Goal: Task Accomplishment & Management: Use online tool/utility

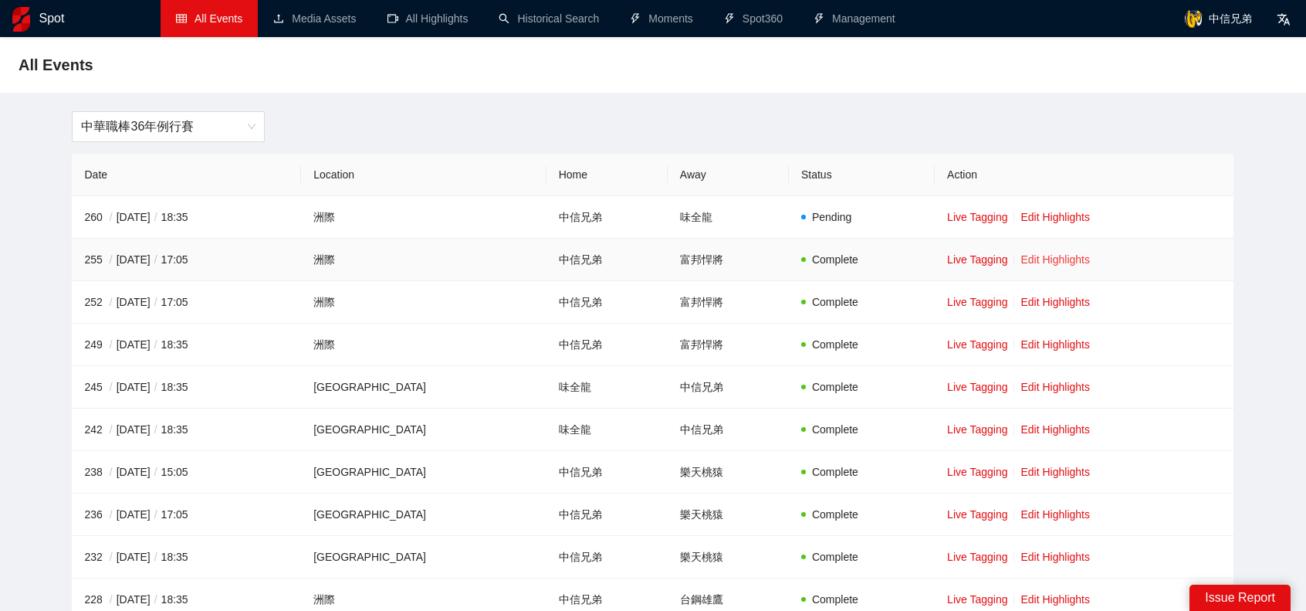
click at [1028, 262] on link "Edit Highlights" at bounding box center [1054, 259] width 69 height 12
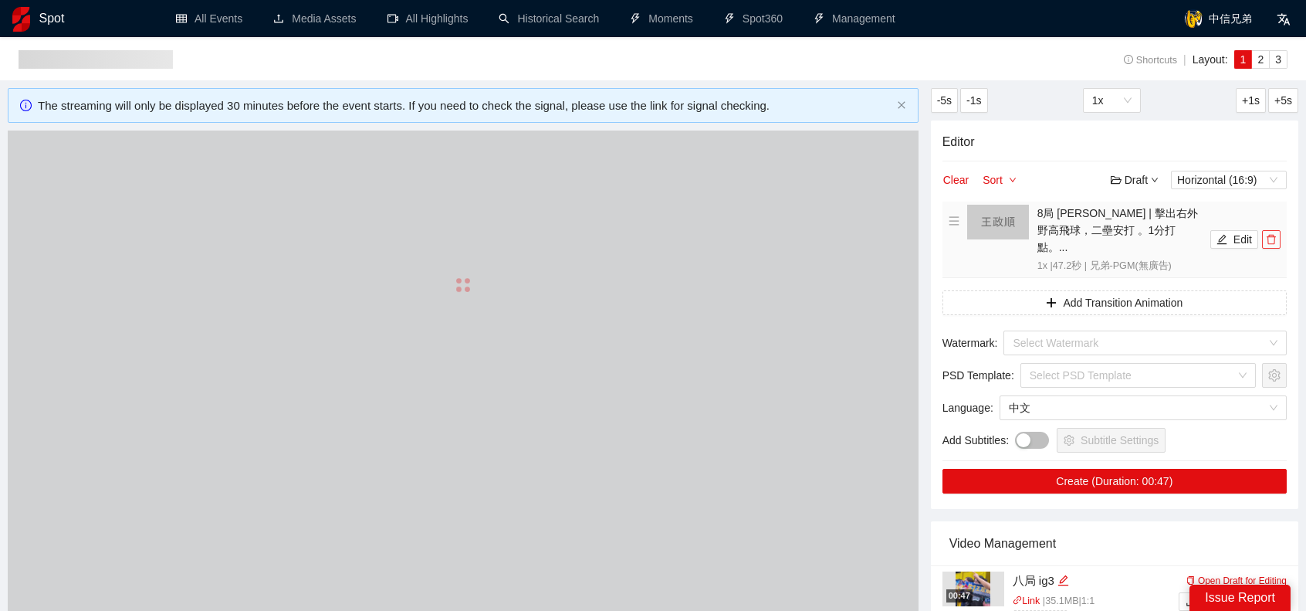
click at [1273, 226] on div "Editor Clear Sort Draft Horizontal (16:9) 8局 [PERSON_NAME] | 擊出右外野高飛球，二壘安打 。1分打…" at bounding box center [1114, 314] width 367 height 388
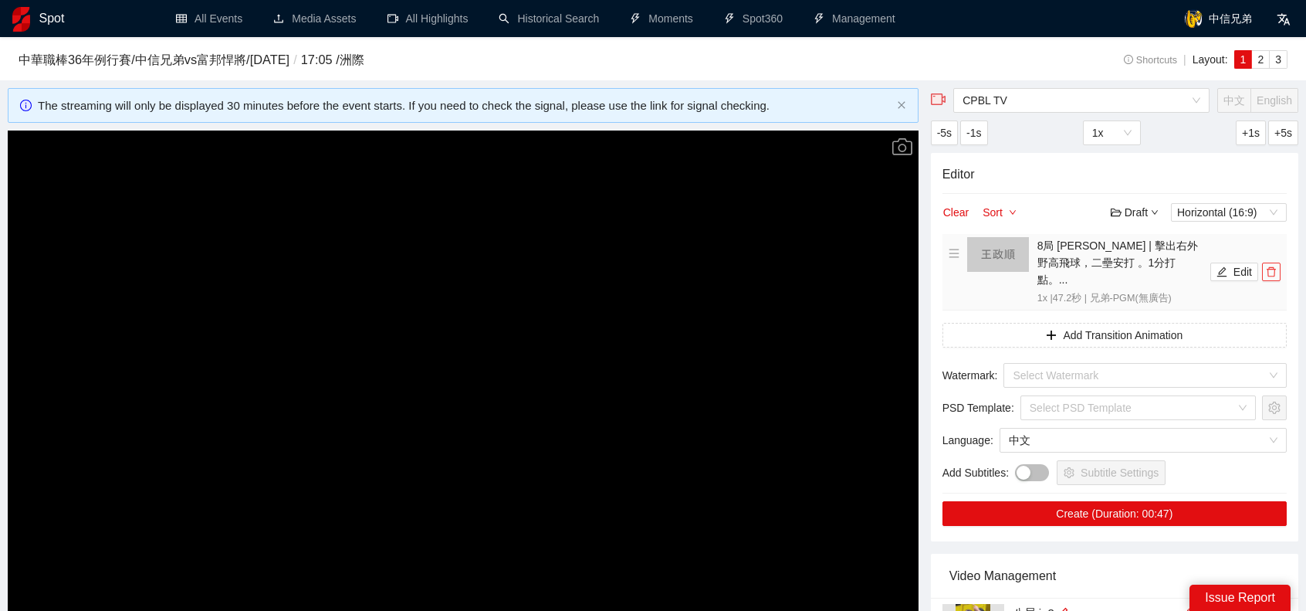
click at [1271, 266] on icon "delete" at bounding box center [1271, 271] width 11 height 11
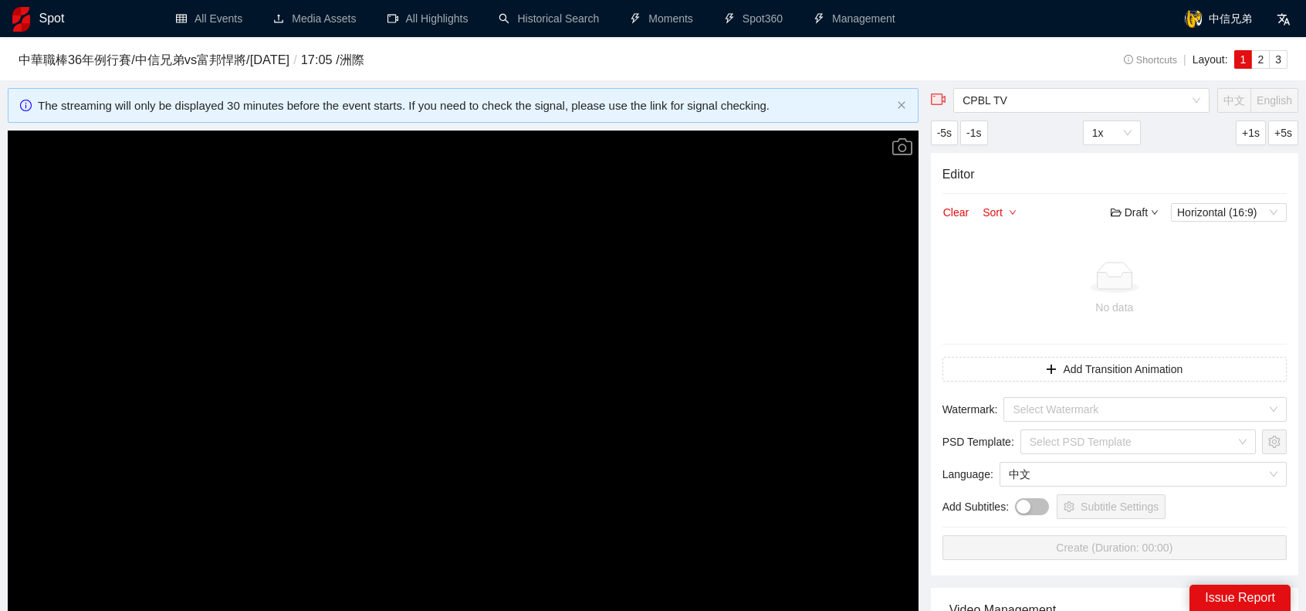
click at [699, 293] on video "Video Player" at bounding box center [463, 386] width 911 height 513
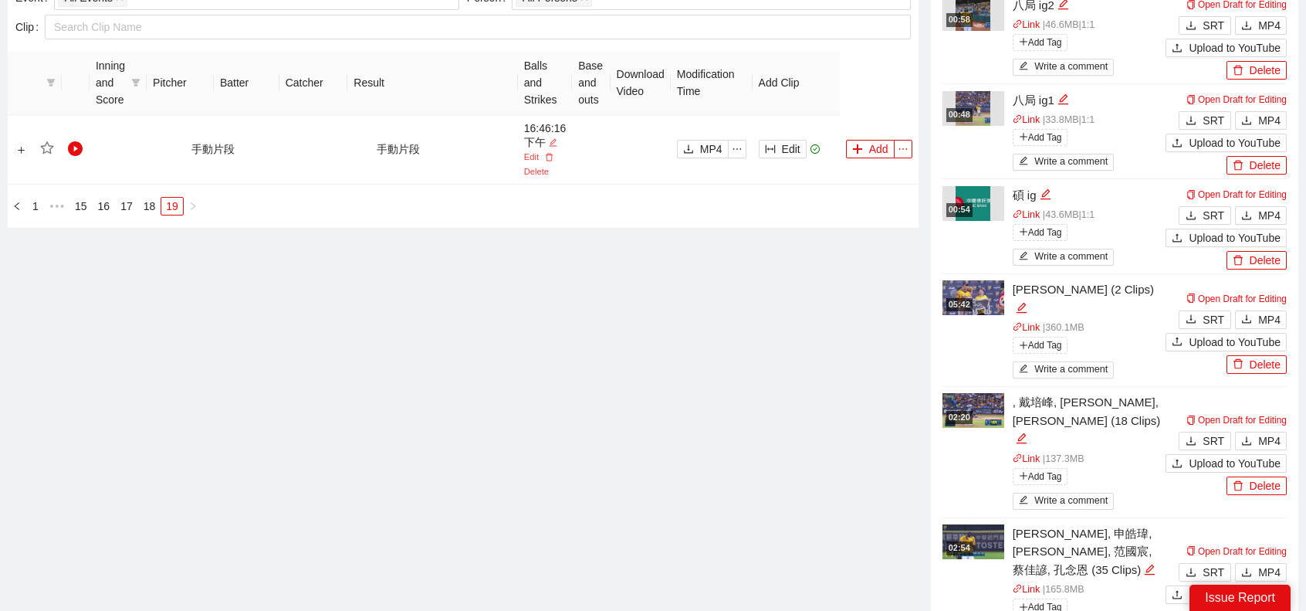
scroll to position [523, 0]
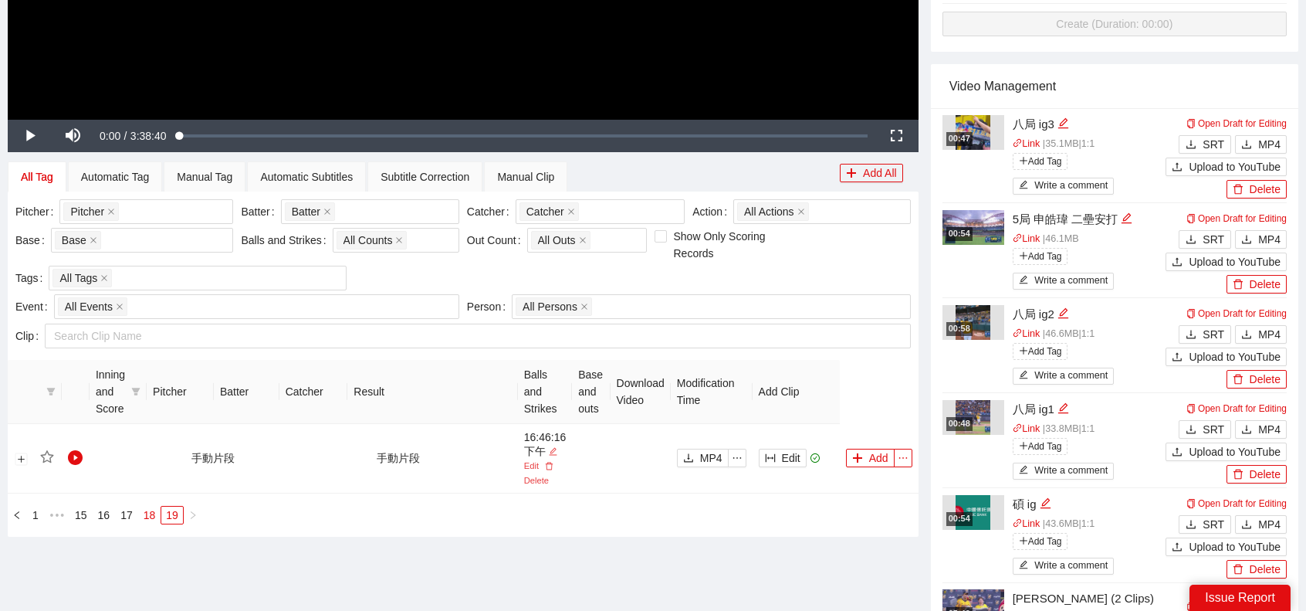
click at [151, 514] on link "18" at bounding box center [150, 514] width 22 height 17
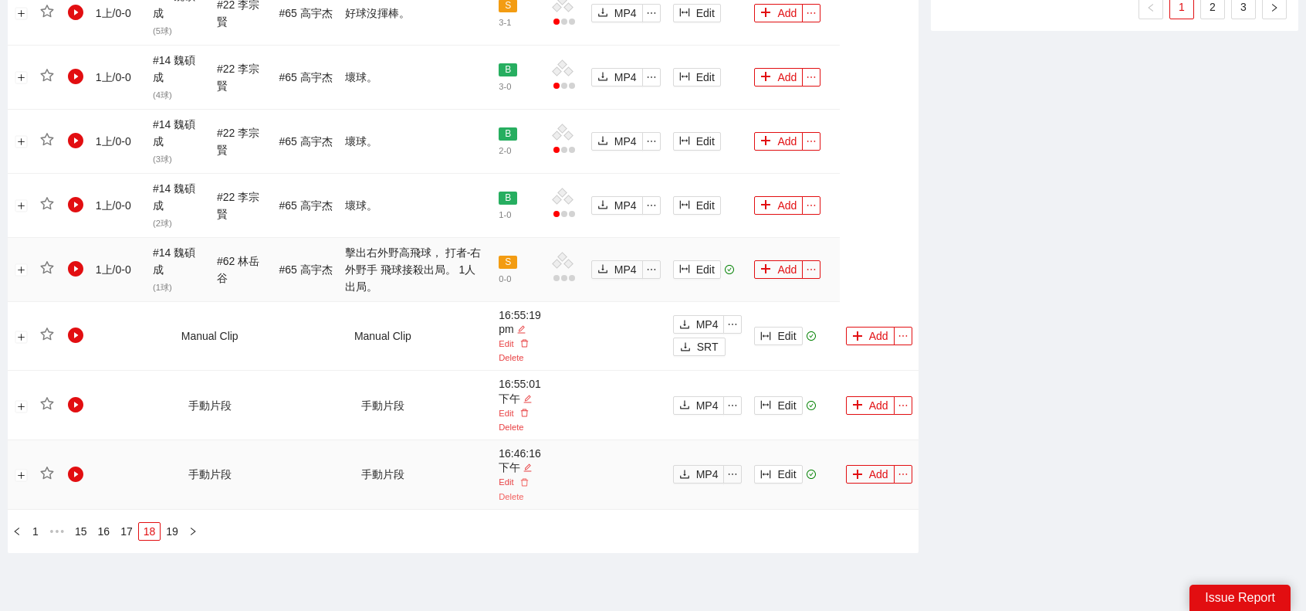
scroll to position [1758, 0]
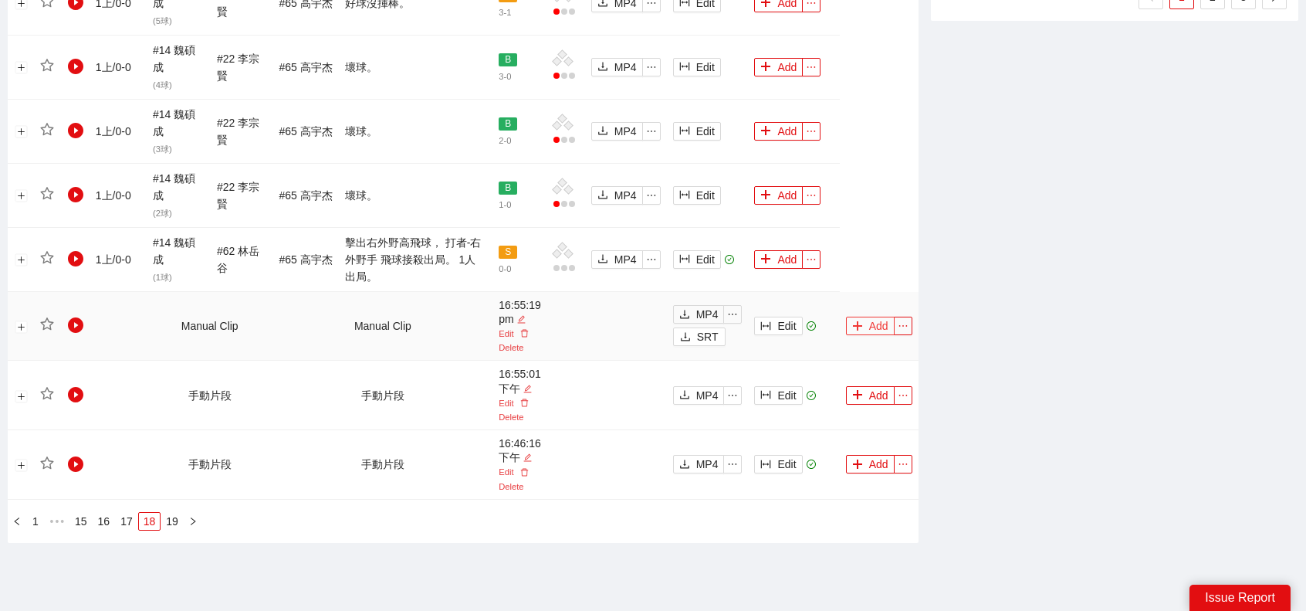
click at [882, 322] on button "Add" at bounding box center [870, 325] width 49 height 19
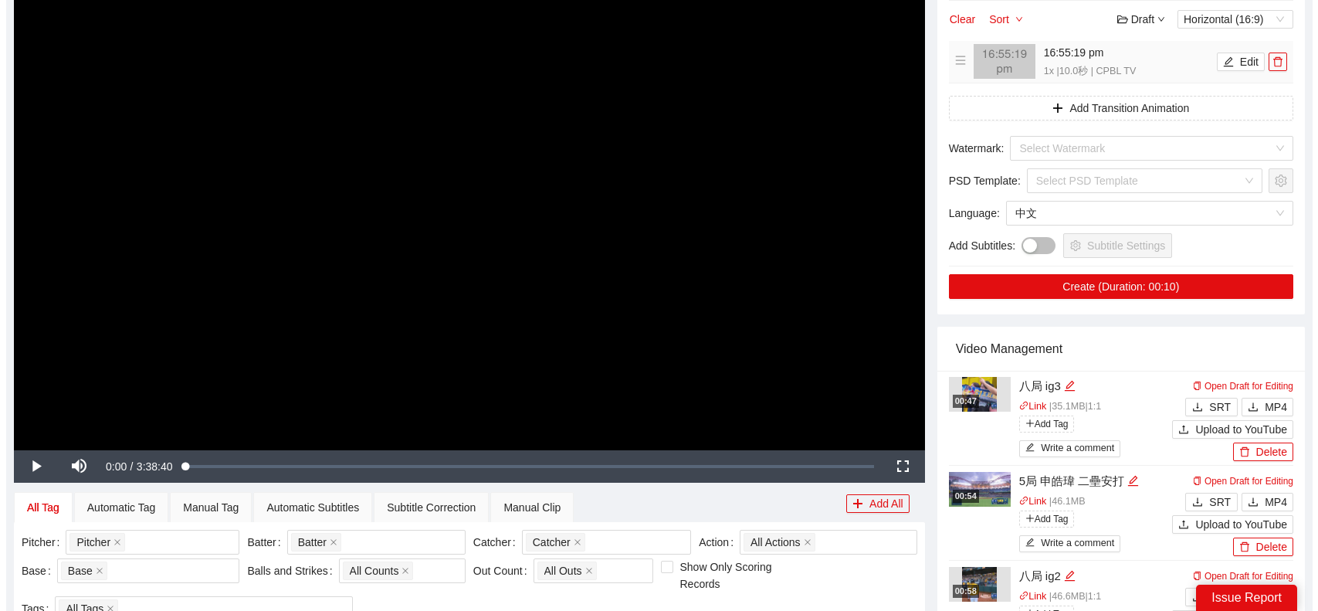
scroll to position [137, 0]
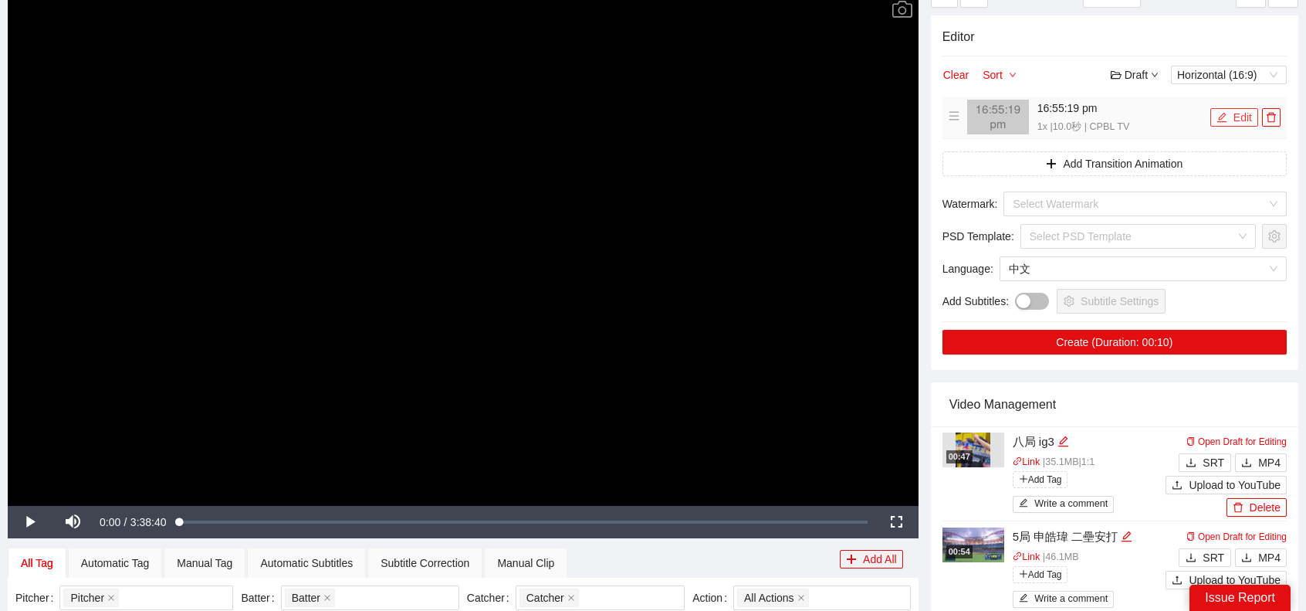
click at [1233, 113] on button "Edit" at bounding box center [1234, 117] width 48 height 19
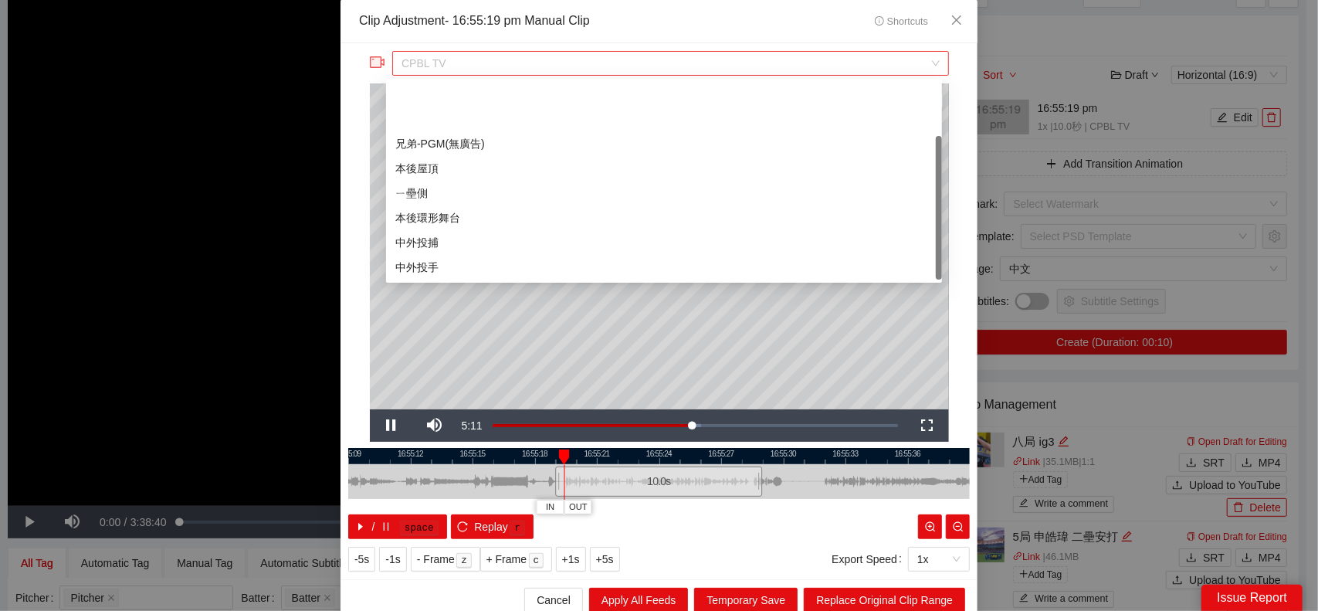
click at [596, 54] on span "CPBL TV" at bounding box center [669, 63] width 537 height 23
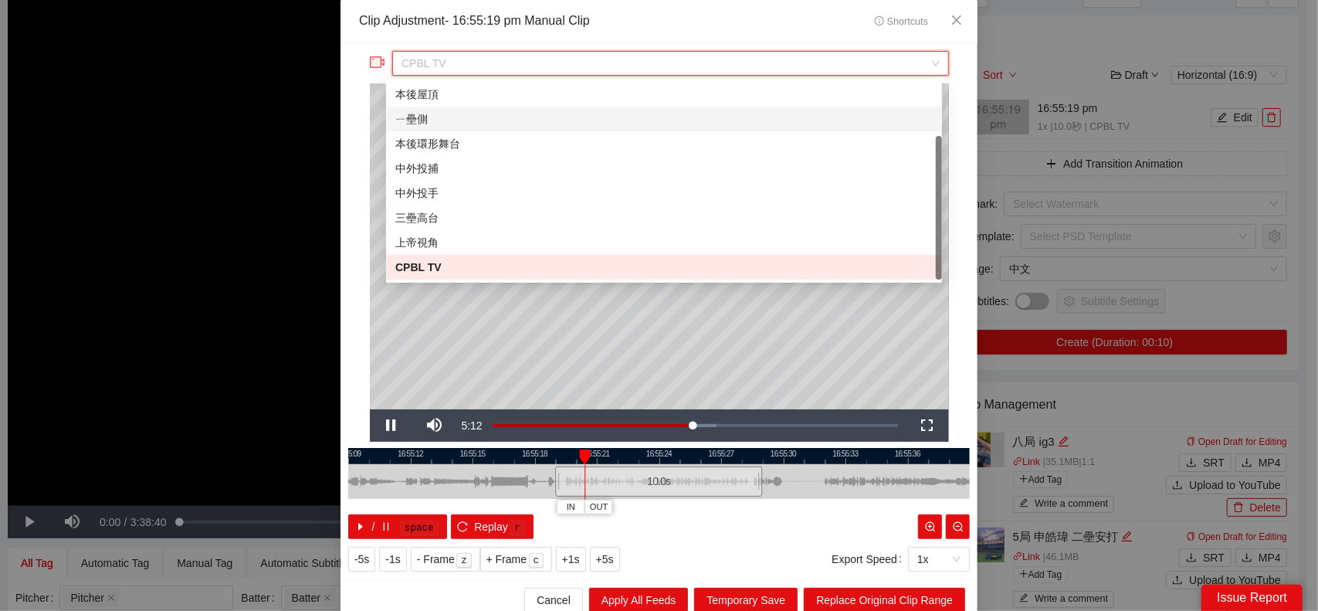
scroll to position [0, 0]
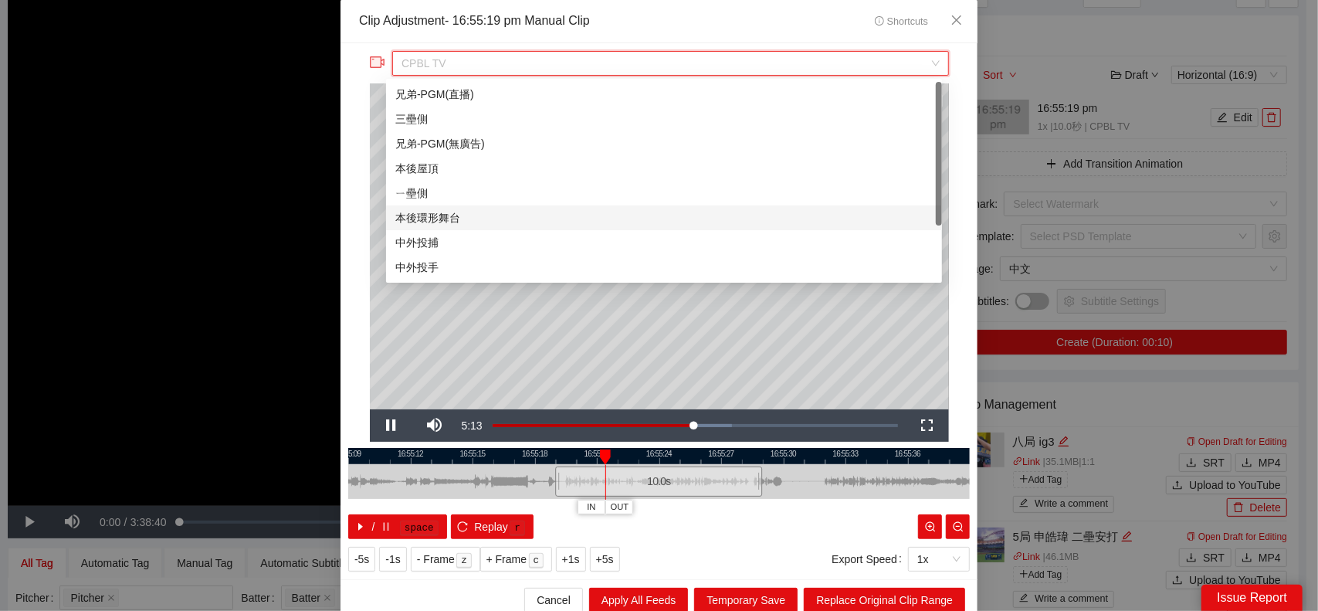
click at [457, 223] on div "本後環形舞台" at bounding box center [663, 217] width 537 height 17
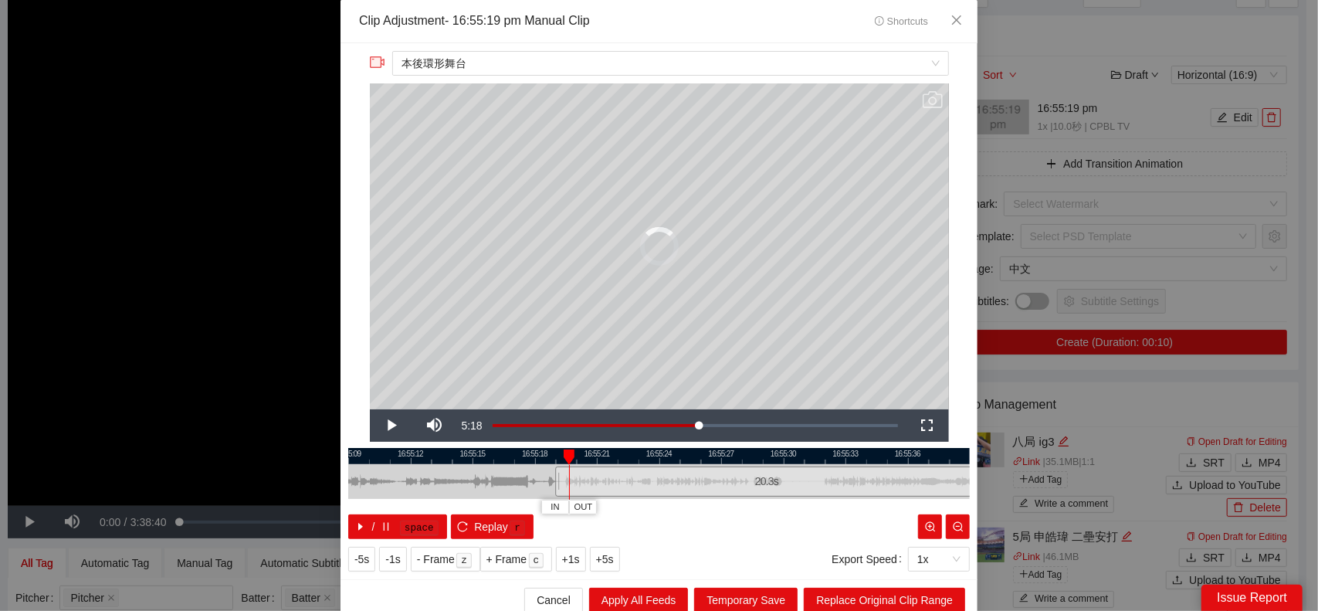
drag, startPoint x: 753, startPoint y: 486, endPoint x: 968, endPoint y: 482, distance: 215.4
click at [968, 482] on div "**********" at bounding box center [658, 311] width 637 height 536
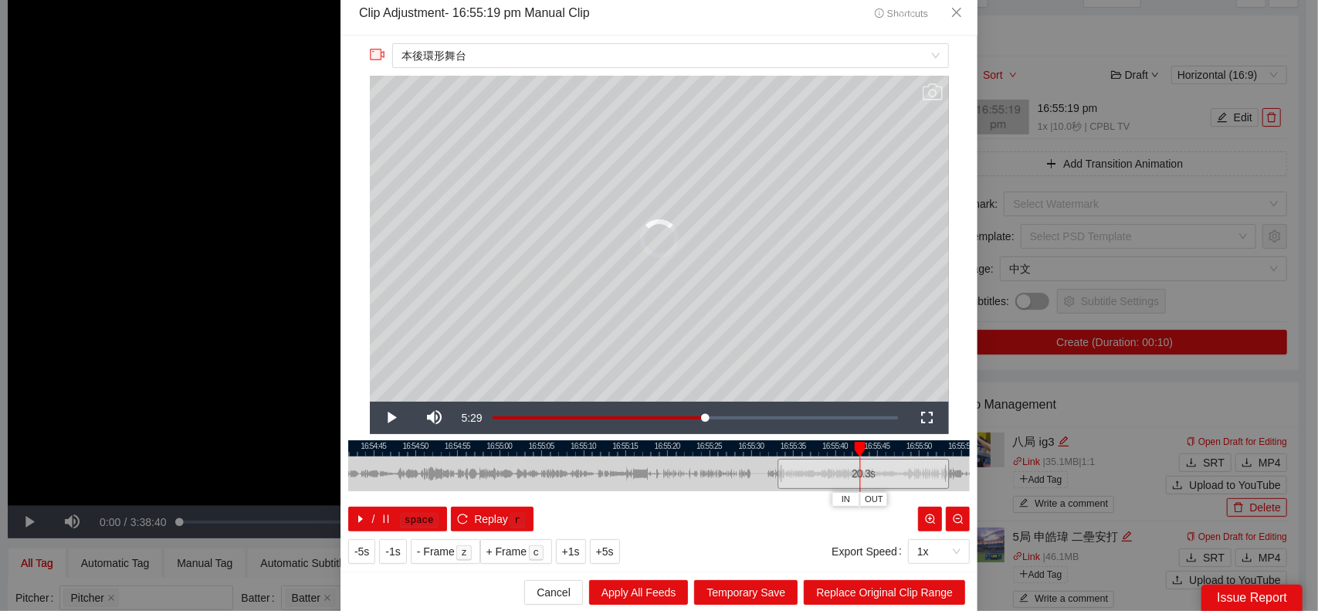
drag, startPoint x: 758, startPoint y: 472, endPoint x: 911, endPoint y: 469, distance: 152.9
click at [911, 469] on div "20.3 s" at bounding box center [862, 474] width 171 height 30
drag, startPoint x: 763, startPoint y: 470, endPoint x: 372, endPoint y: 472, distance: 390.6
click at [372, 472] on div at bounding box center [612, 473] width 621 height 35
drag, startPoint x: 574, startPoint y: 467, endPoint x: 900, endPoint y: 473, distance: 325.8
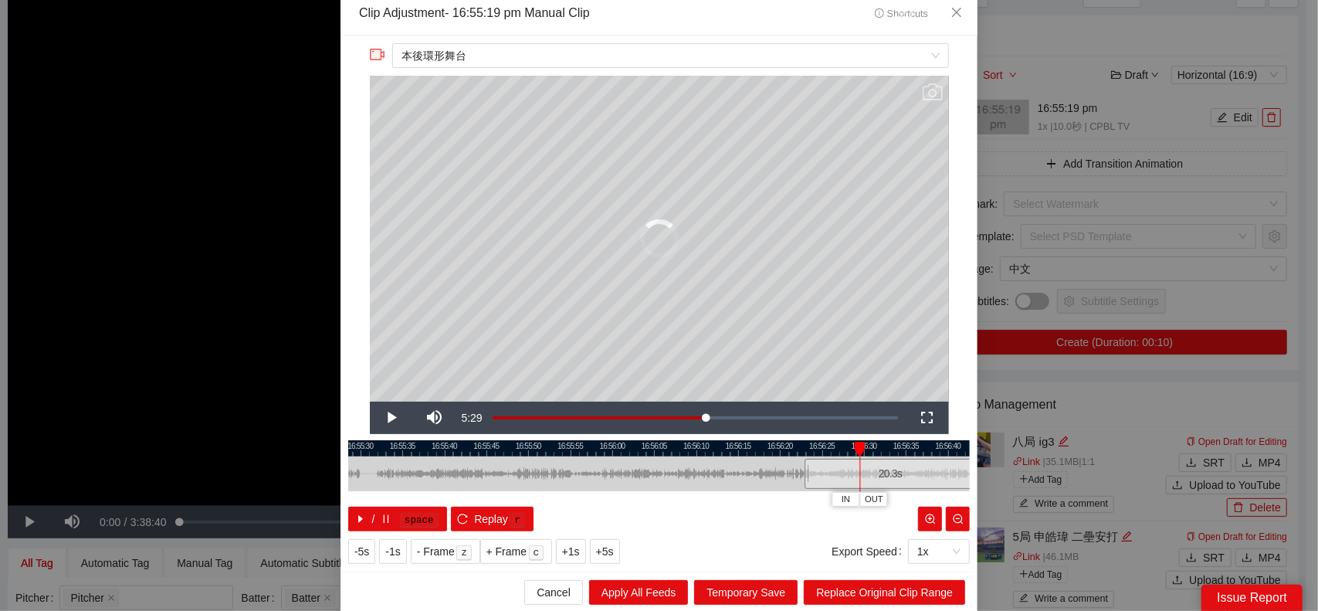
click at [900, 473] on div "20.3 s" at bounding box center [889, 474] width 171 height 30
drag, startPoint x: 679, startPoint y: 474, endPoint x: 488, endPoint y: 472, distance: 191.4
click at [485, 474] on div at bounding box center [600, 473] width 621 height 35
drag, startPoint x: 677, startPoint y: 470, endPoint x: 872, endPoint y: 471, distance: 195.3
click at [877, 470] on div "20.3 s" at bounding box center [864, 474] width 171 height 30
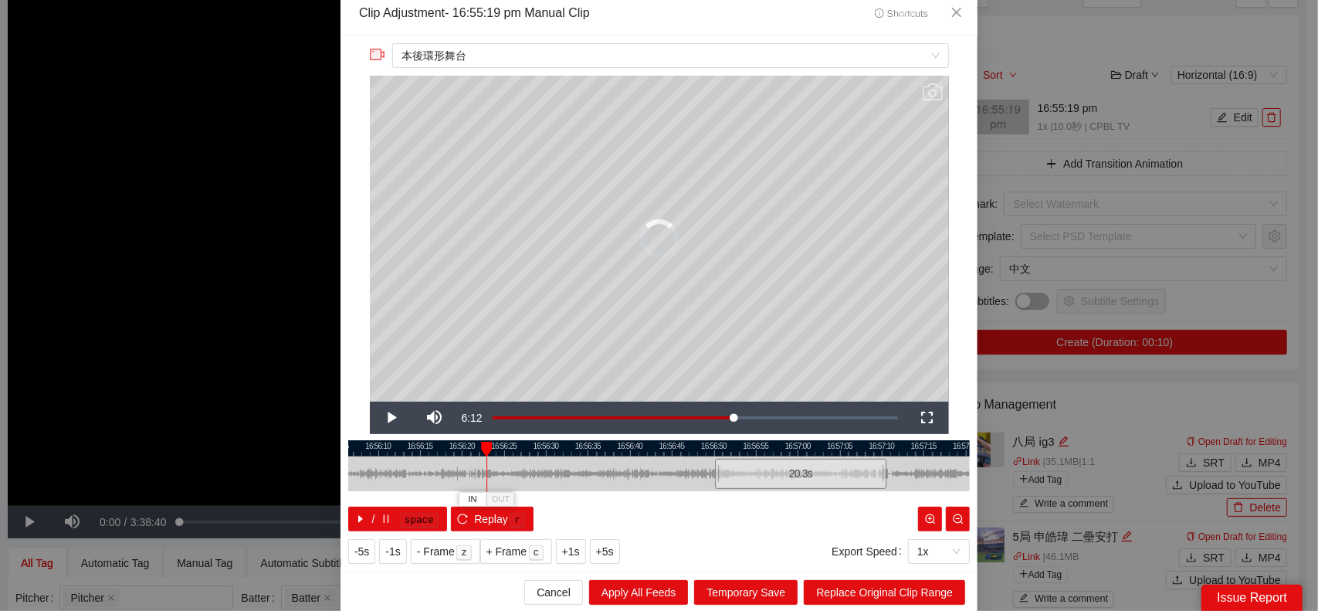
drag, startPoint x: 684, startPoint y: 474, endPoint x: 480, endPoint y: 470, distance: 203.8
click at [472, 473] on div at bounding box center [593, 473] width 621 height 35
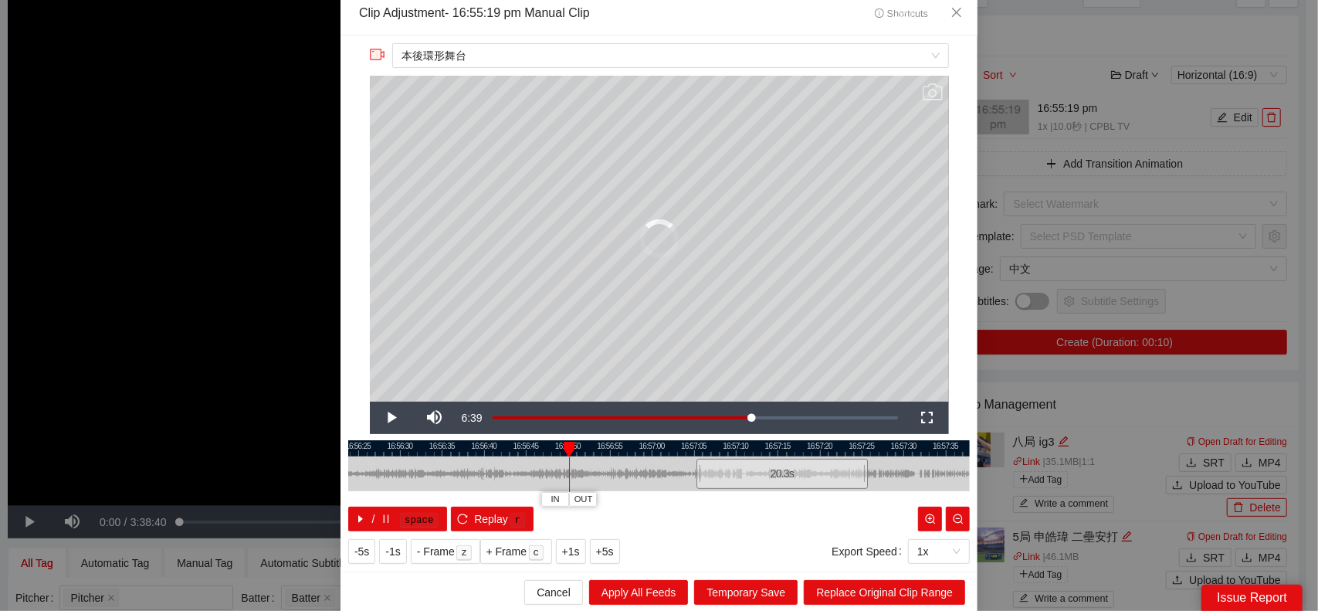
drag, startPoint x: 679, startPoint y: 472, endPoint x: 792, endPoint y: 475, distance: 112.7
click at [792, 475] on div "20.3 s" at bounding box center [781, 474] width 171 height 30
drag, startPoint x: 591, startPoint y: 472, endPoint x: 549, endPoint y: 472, distance: 42.5
click at [550, 472] on div at bounding box center [576, 473] width 621 height 35
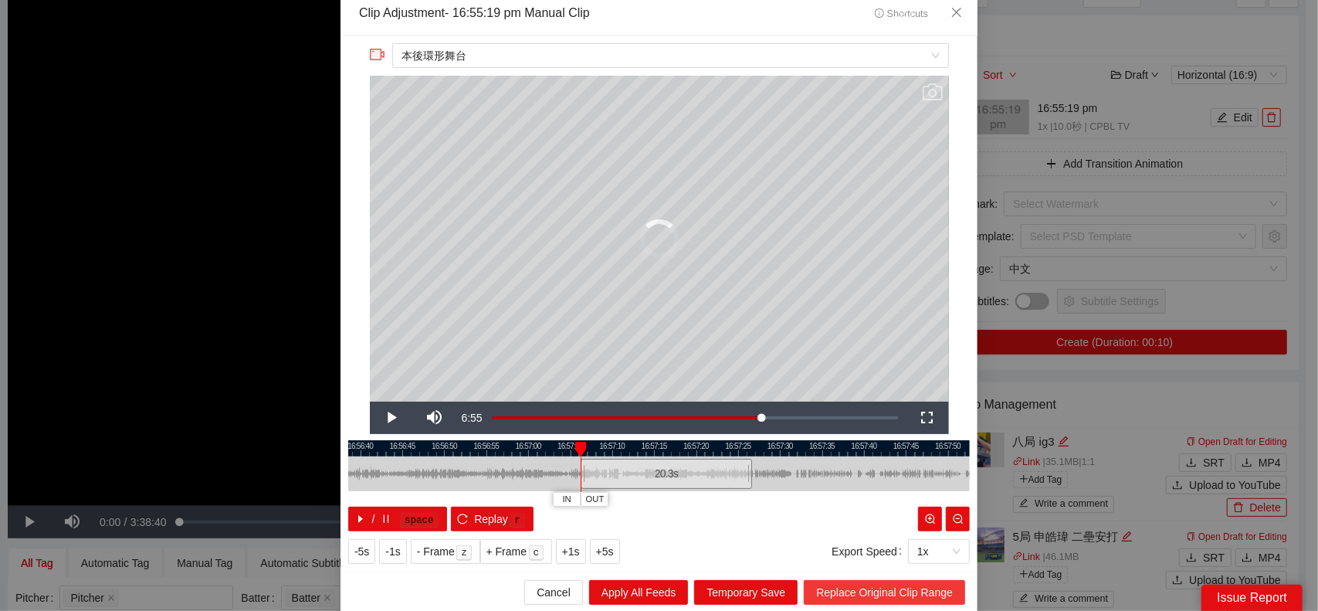
click at [869, 595] on span "Replace Original Clip Range" at bounding box center [884, 592] width 137 height 17
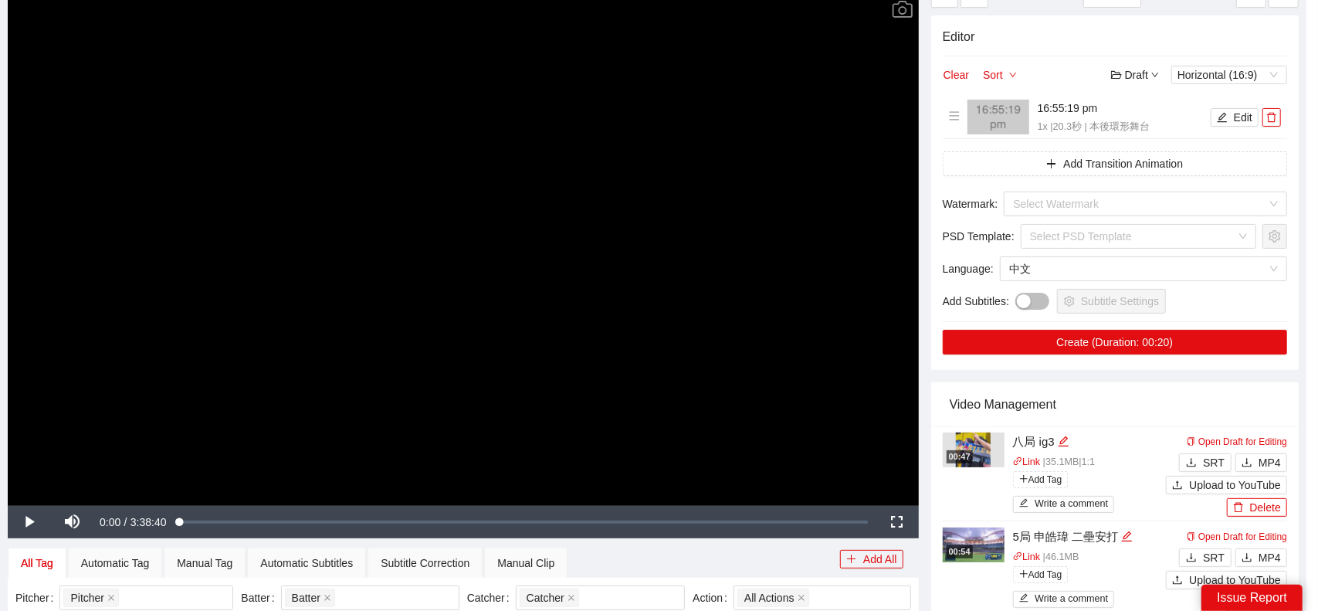
scroll to position [0, 0]
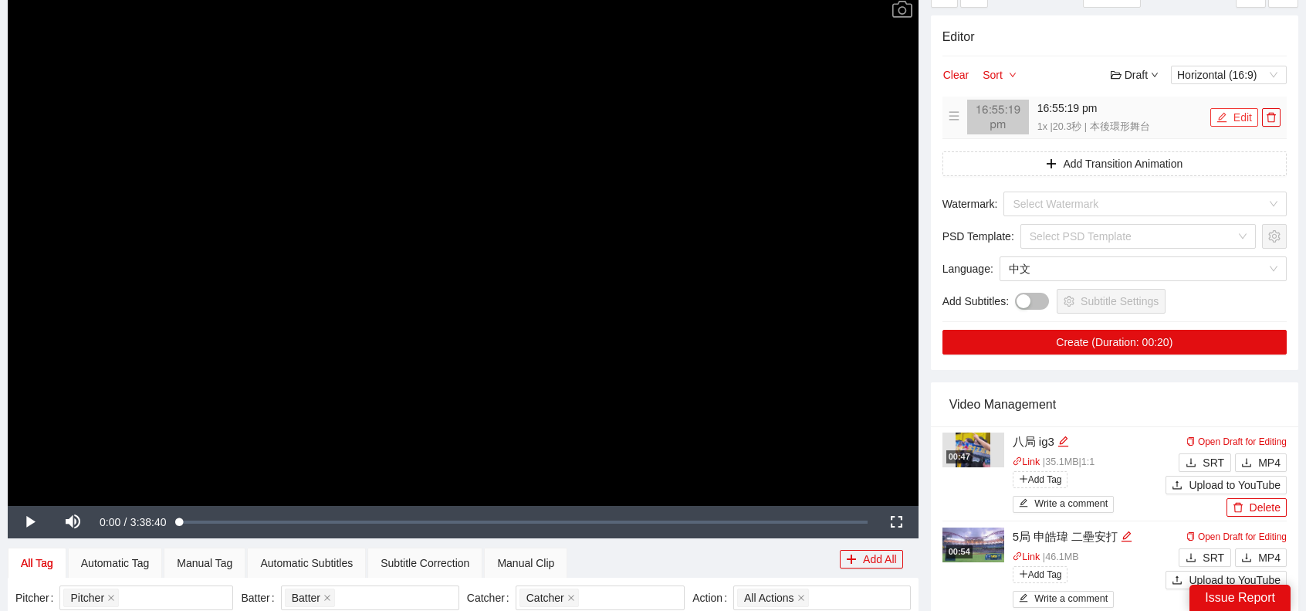
click at [1227, 116] on icon "edit" at bounding box center [1222, 117] width 11 height 11
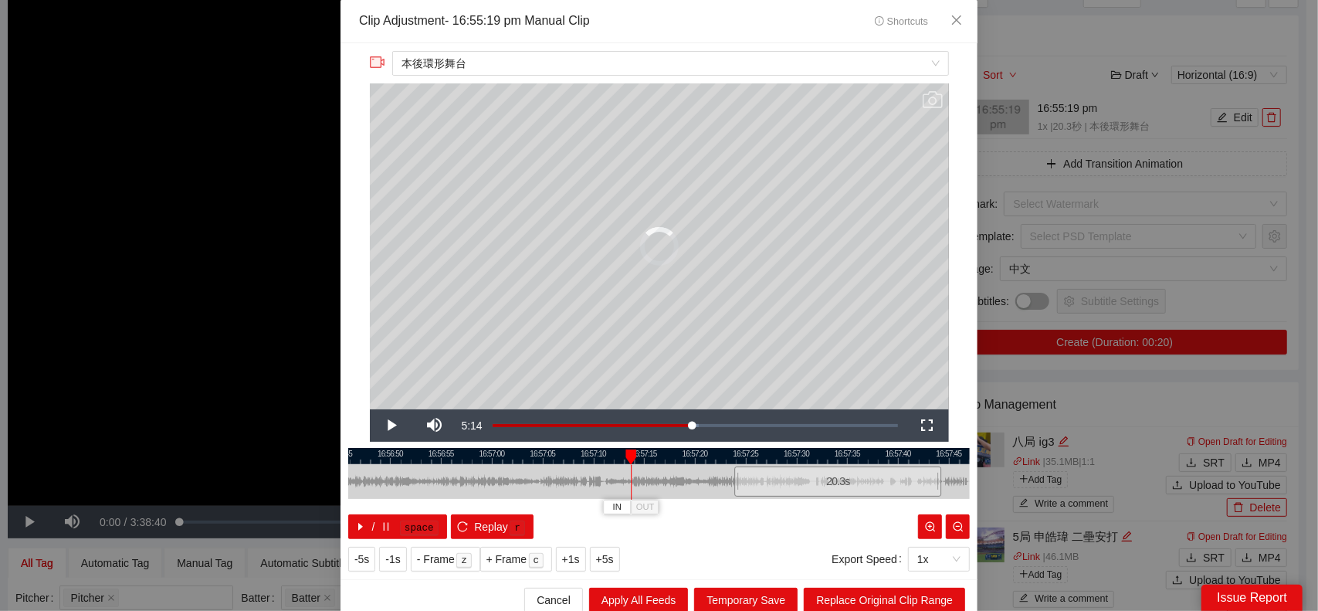
drag, startPoint x: 692, startPoint y: 475, endPoint x: 855, endPoint y: 490, distance: 164.4
click at [892, 486] on div "20.3 s" at bounding box center [837, 481] width 207 height 30
drag, startPoint x: 534, startPoint y: 475, endPoint x: 590, endPoint y: 473, distance: 55.6
click at [479, 475] on div at bounding box center [503, 481] width 621 height 35
drag, startPoint x: 635, startPoint y: 481, endPoint x: 881, endPoint y: 490, distance: 245.6
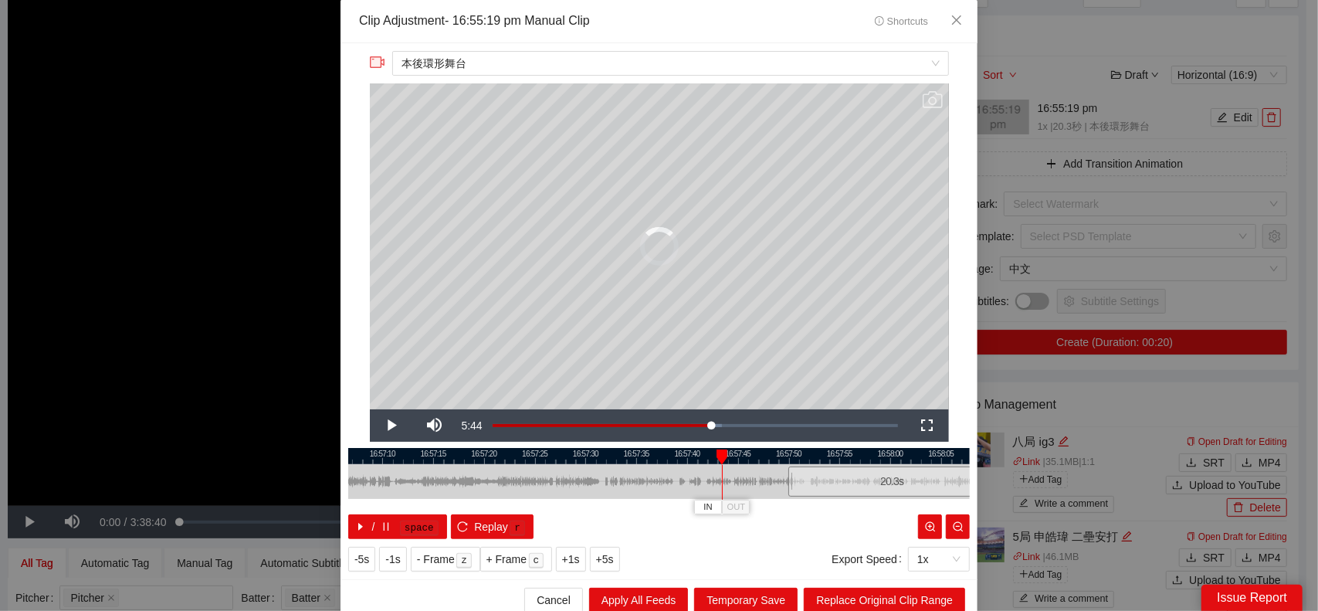
click at [881, 490] on div "20.3 s" at bounding box center [891, 481] width 207 height 30
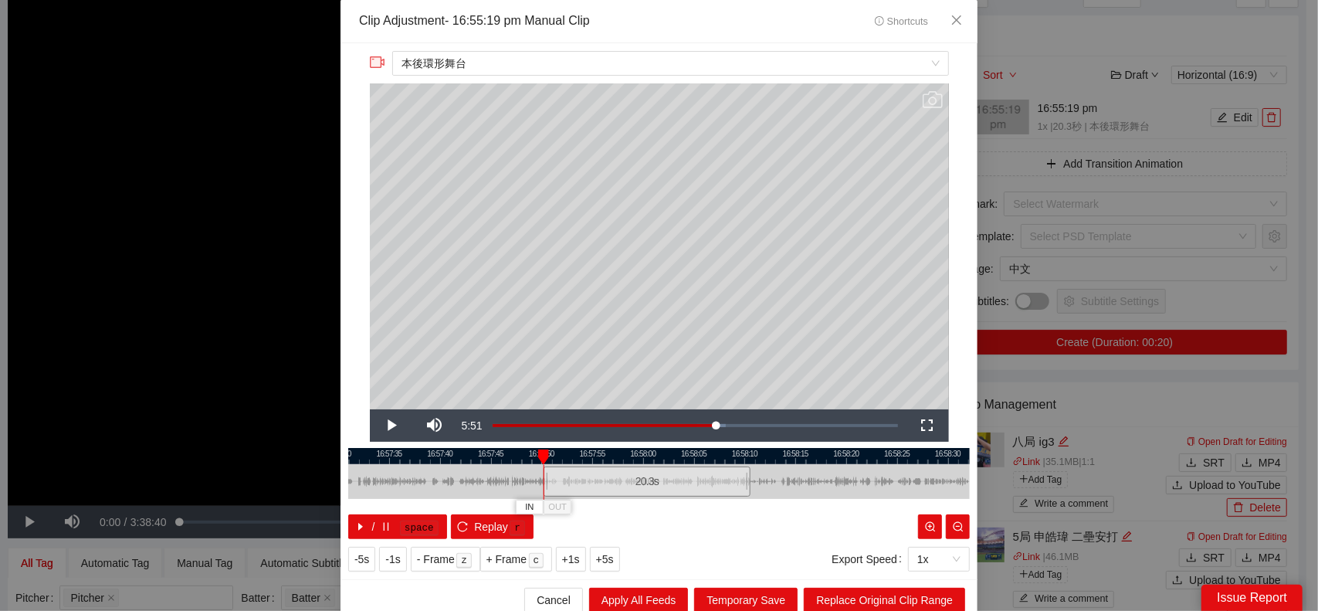
drag, startPoint x: 726, startPoint y: 486, endPoint x: 430, endPoint y: 479, distance: 296.5
click at [423, 482] on div at bounding box center [411, 481] width 621 height 35
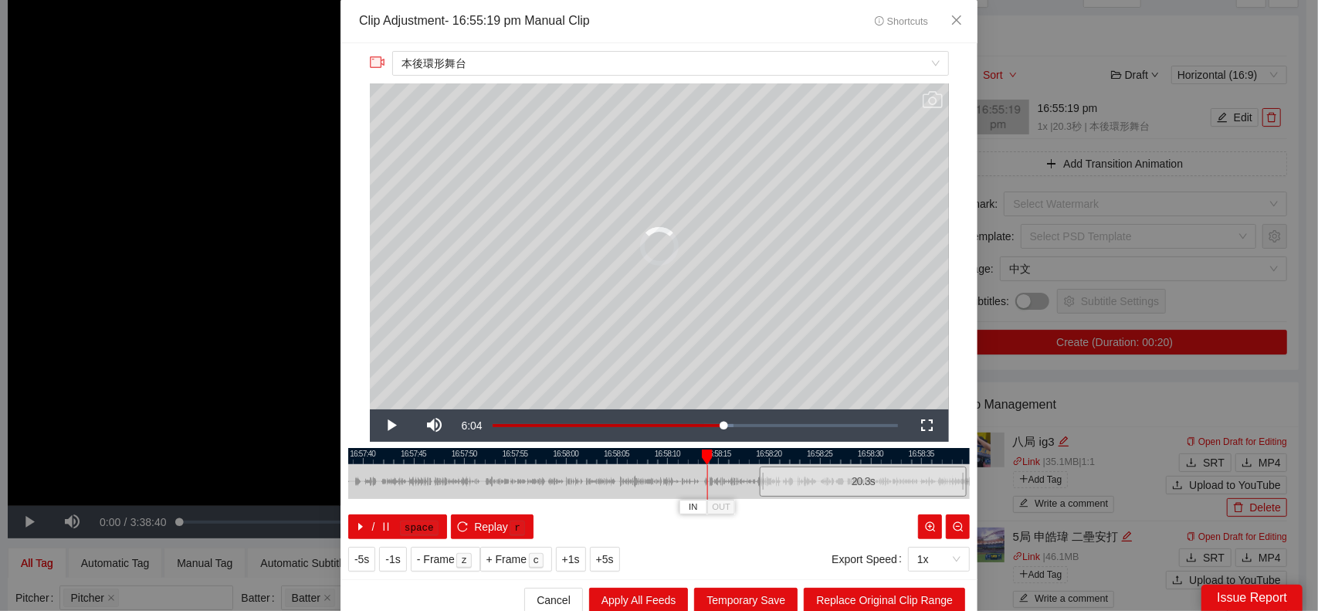
drag, startPoint x: 537, startPoint y: 478, endPoint x: 837, endPoint y: 486, distance: 299.6
click at [841, 485] on div "20.3 s" at bounding box center [863, 481] width 207 height 30
drag, startPoint x: 656, startPoint y: 482, endPoint x: 317, endPoint y: 476, distance: 338.9
click at [315, 477] on div "**********" at bounding box center [659, 305] width 1318 height 611
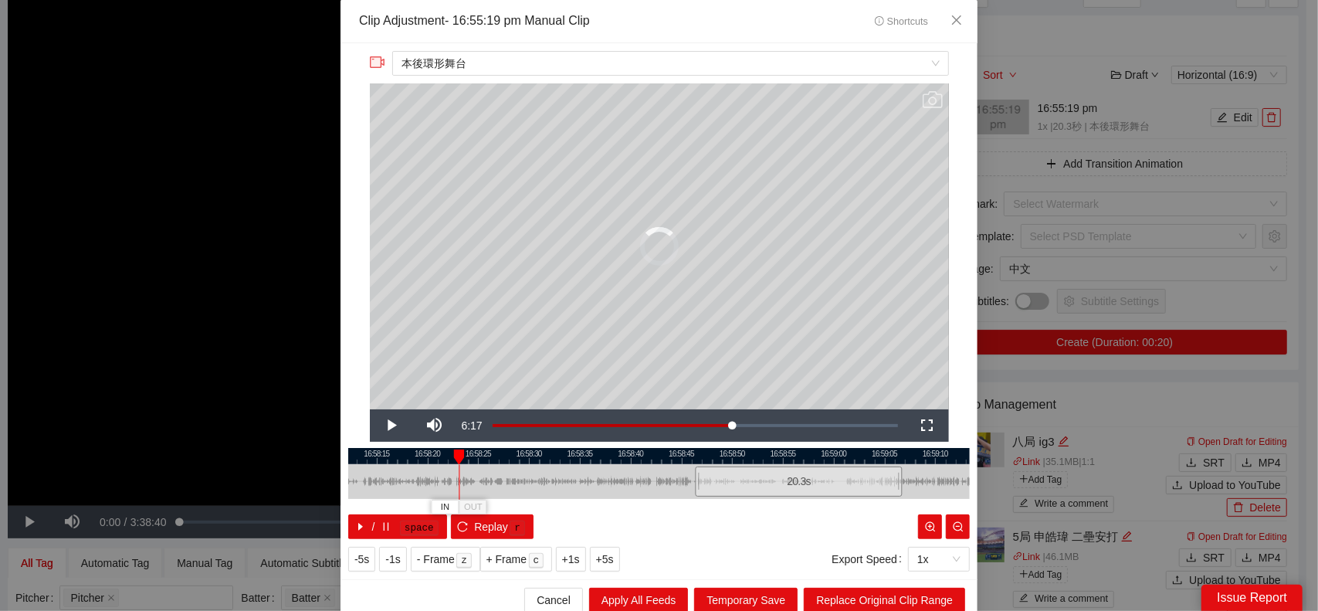
drag, startPoint x: 513, startPoint y: 477, endPoint x: 773, endPoint y: 485, distance: 261.0
click at [773, 485] on div "20.3 s" at bounding box center [799, 481] width 207 height 30
drag, startPoint x: 596, startPoint y: 482, endPoint x: 415, endPoint y: 482, distance: 181.4
click at [404, 482] on div at bounding box center [594, 481] width 621 height 35
drag, startPoint x: 607, startPoint y: 480, endPoint x: 726, endPoint y: 482, distance: 118.9
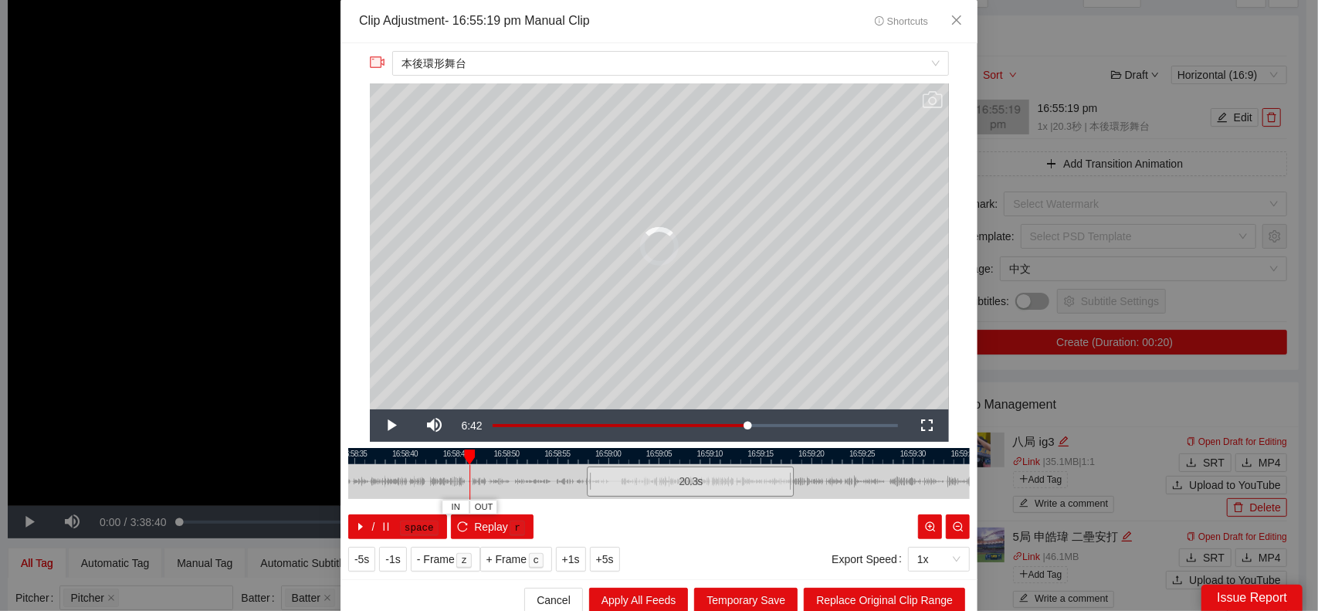
click at [726, 482] on div "20.3 s" at bounding box center [690, 481] width 207 height 30
drag, startPoint x: 587, startPoint y: 481, endPoint x: 374, endPoint y: 483, distance: 213.8
click at [374, 483] on div at bounding box center [463, 481] width 621 height 35
drag, startPoint x: 566, startPoint y: 479, endPoint x: 793, endPoint y: 479, distance: 226.9
click at [792, 479] on div "20.3 s" at bounding box center [775, 481] width 207 height 30
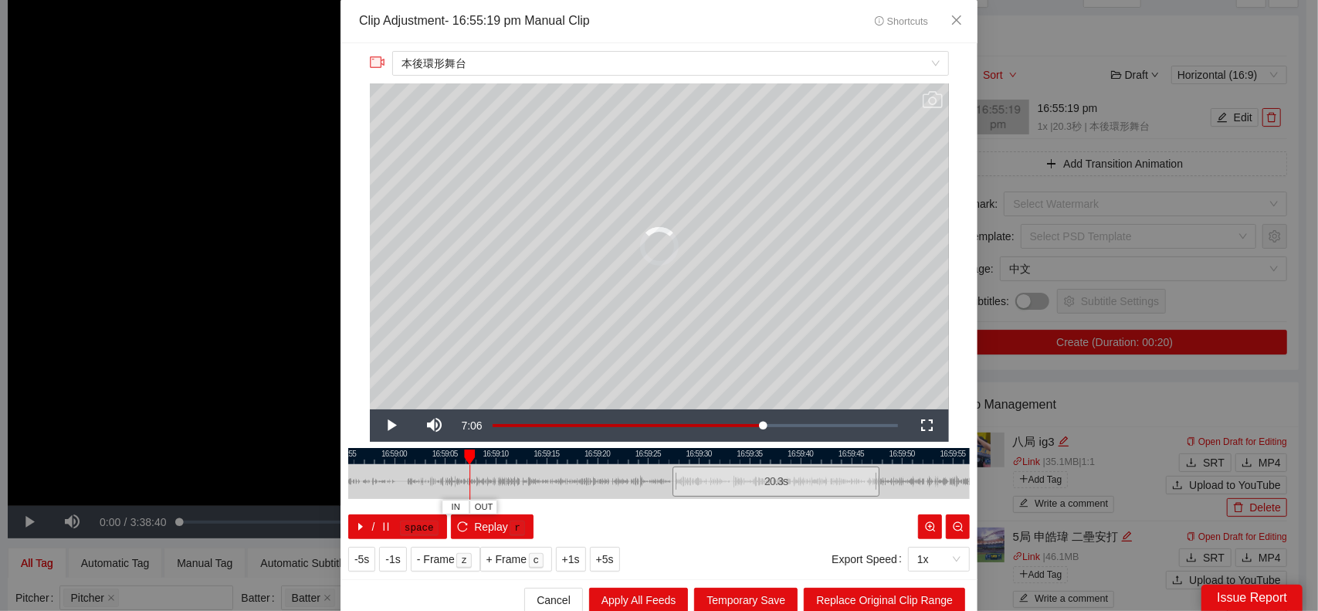
click at [793, 479] on div "20.3 s" at bounding box center [775, 481] width 207 height 30
drag, startPoint x: 631, startPoint y: 479, endPoint x: 398, endPoint y: 481, distance: 232.4
click at [384, 484] on div at bounding box center [400, 481] width 621 height 35
drag, startPoint x: 513, startPoint y: 481, endPoint x: 767, endPoint y: 480, distance: 253.2
click at [767, 480] on div "20.3 s" at bounding box center [678, 481] width 207 height 30
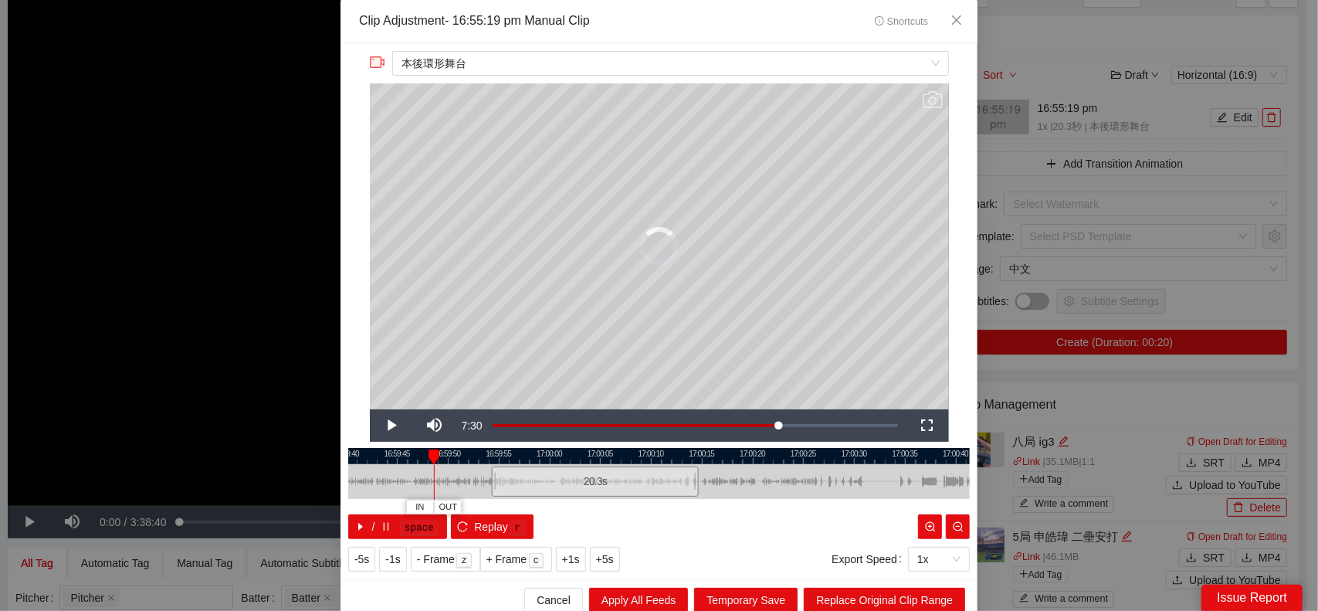
drag, startPoint x: 466, startPoint y: 482, endPoint x: 384, endPoint y: 482, distance: 82.6
click at [383, 482] on div at bounding box center [463, 481] width 621 height 35
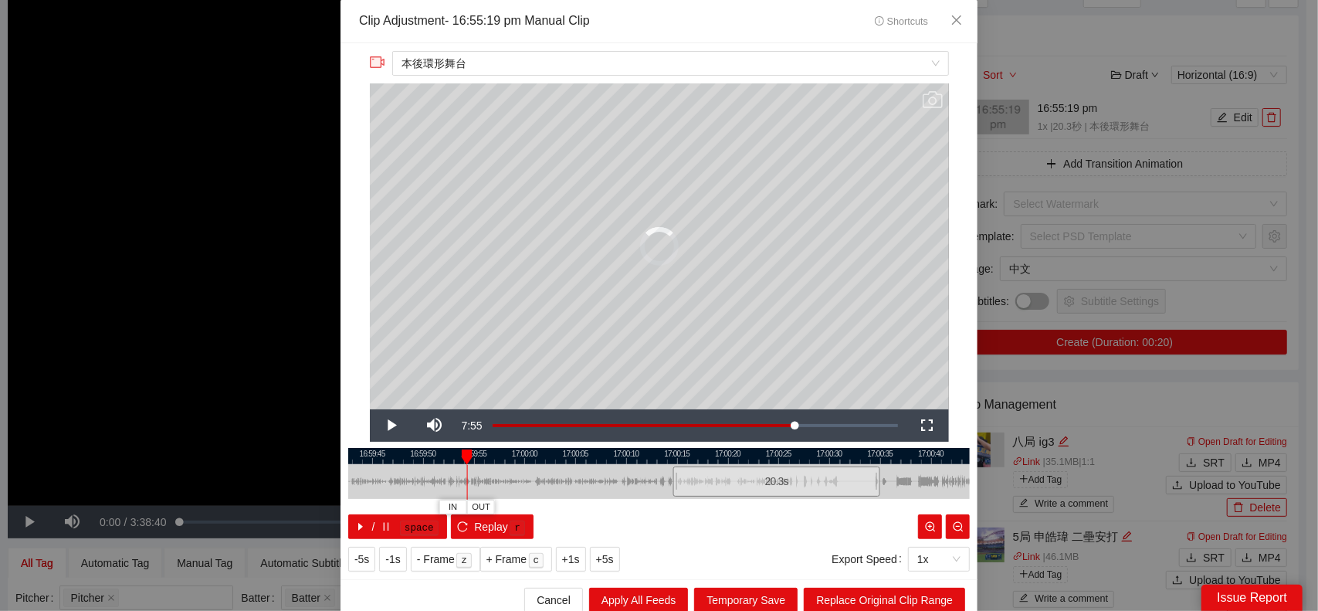
drag, startPoint x: 570, startPoint y: 478, endPoint x: 783, endPoint y: 476, distance: 212.3
click at [783, 476] on div "20.3 s" at bounding box center [776, 481] width 207 height 30
drag, startPoint x: 577, startPoint y: 476, endPoint x: 360, endPoint y: 479, distance: 217.7
click at [360, 479] on div at bounding box center [441, 481] width 621 height 35
drag, startPoint x: 550, startPoint y: 484, endPoint x: 807, endPoint y: 486, distance: 257.8
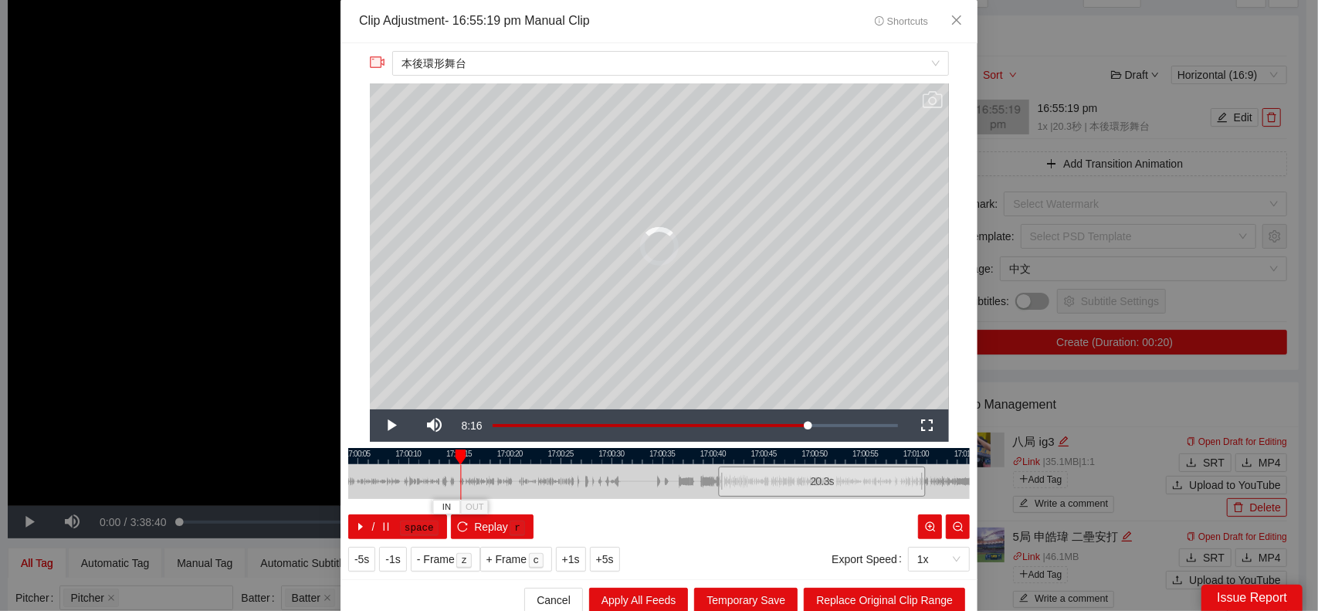
click at [807, 486] on div "20.3 s" at bounding box center [822, 481] width 207 height 30
drag, startPoint x: 741, startPoint y: 482, endPoint x: 732, endPoint y: 482, distance: 9.3
click at [732, 482] on div "20.3 s" at bounding box center [798, 481] width 207 height 30
drag, startPoint x: 747, startPoint y: 482, endPoint x: 729, endPoint y: 482, distance: 17.8
click at [729, 482] on div "20.3 s" at bounding box center [779, 481] width 207 height 30
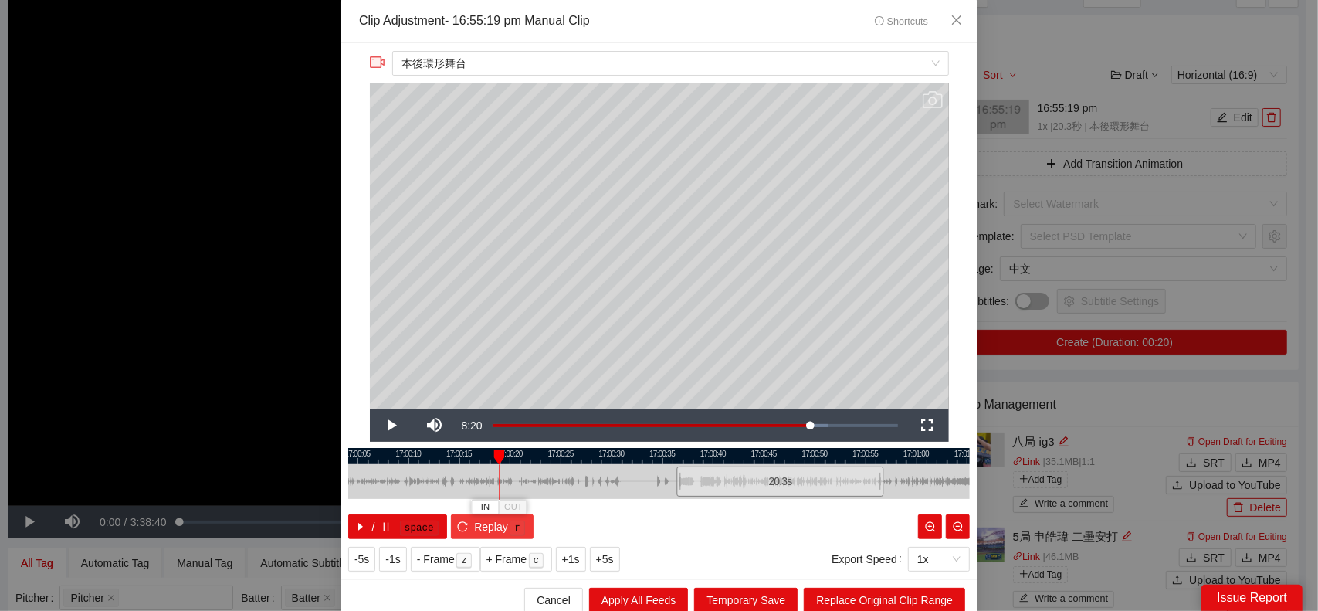
click at [457, 523] on icon "reload" at bounding box center [462, 526] width 11 height 11
drag, startPoint x: 726, startPoint y: 481, endPoint x: 577, endPoint y: 532, distance: 158.2
click at [703, 482] on div "20.3 s" at bounding box center [757, 481] width 207 height 30
click at [451, 524] on button "Replay r" at bounding box center [492, 526] width 83 height 25
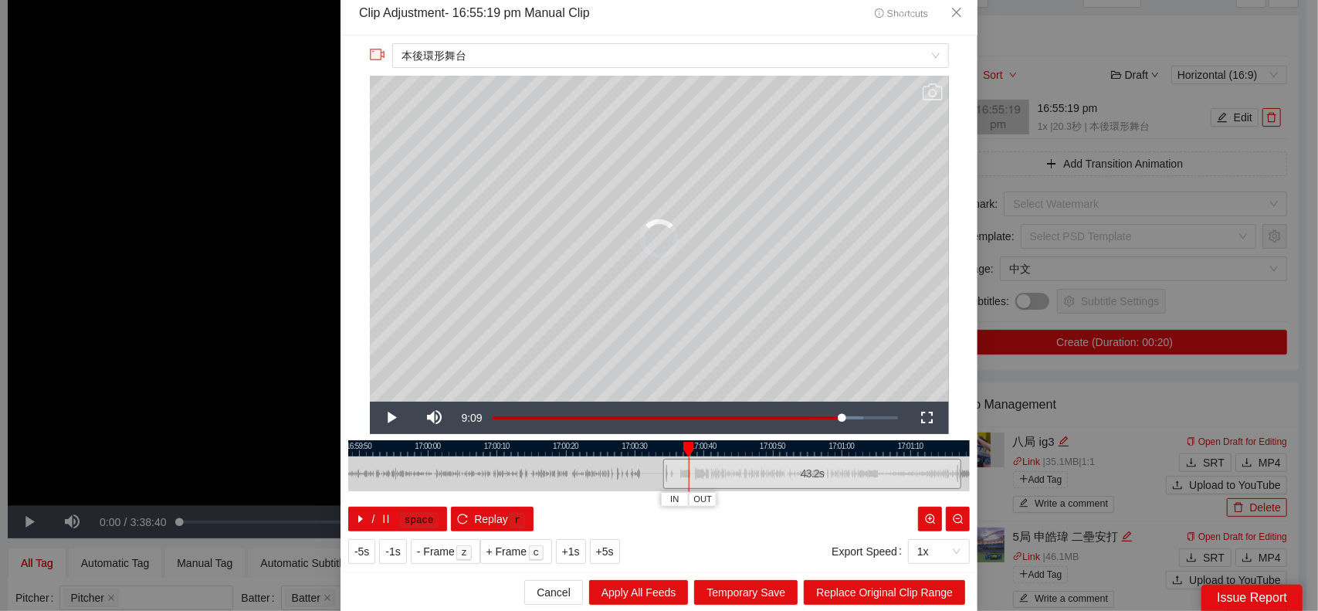
drag, startPoint x: 797, startPoint y: 470, endPoint x: 961, endPoint y: 470, distance: 164.4
click at [961, 470] on div at bounding box center [958, 473] width 9 height 35
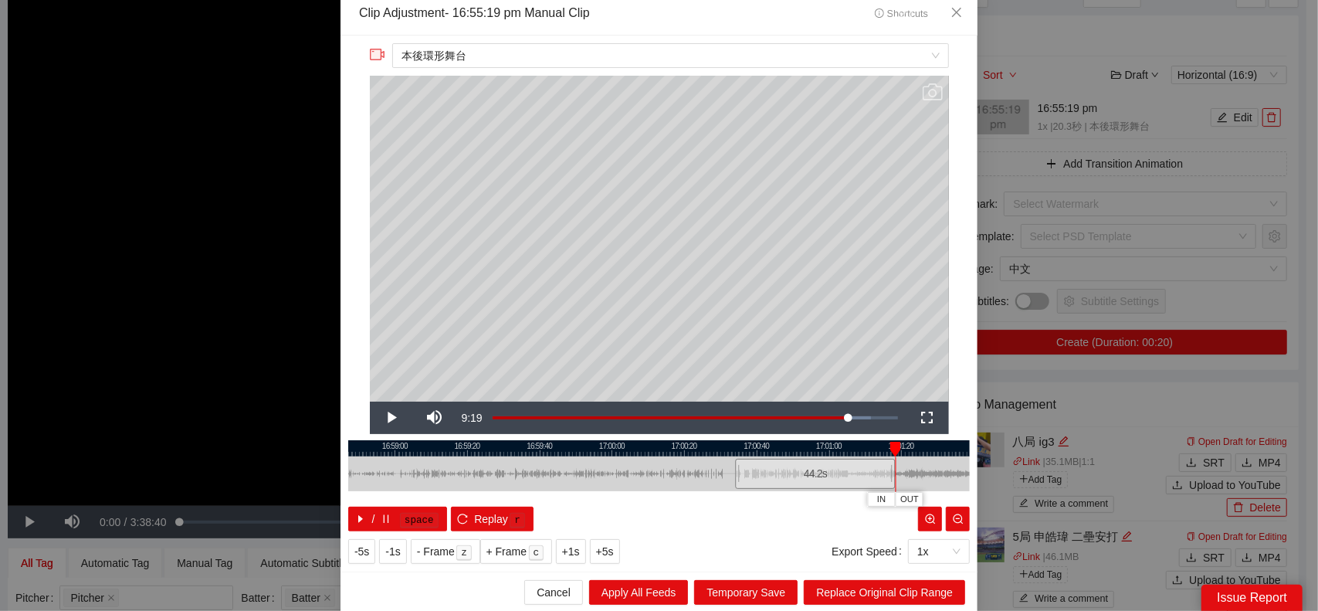
click at [755, 481] on div at bounding box center [658, 473] width 621 height 35
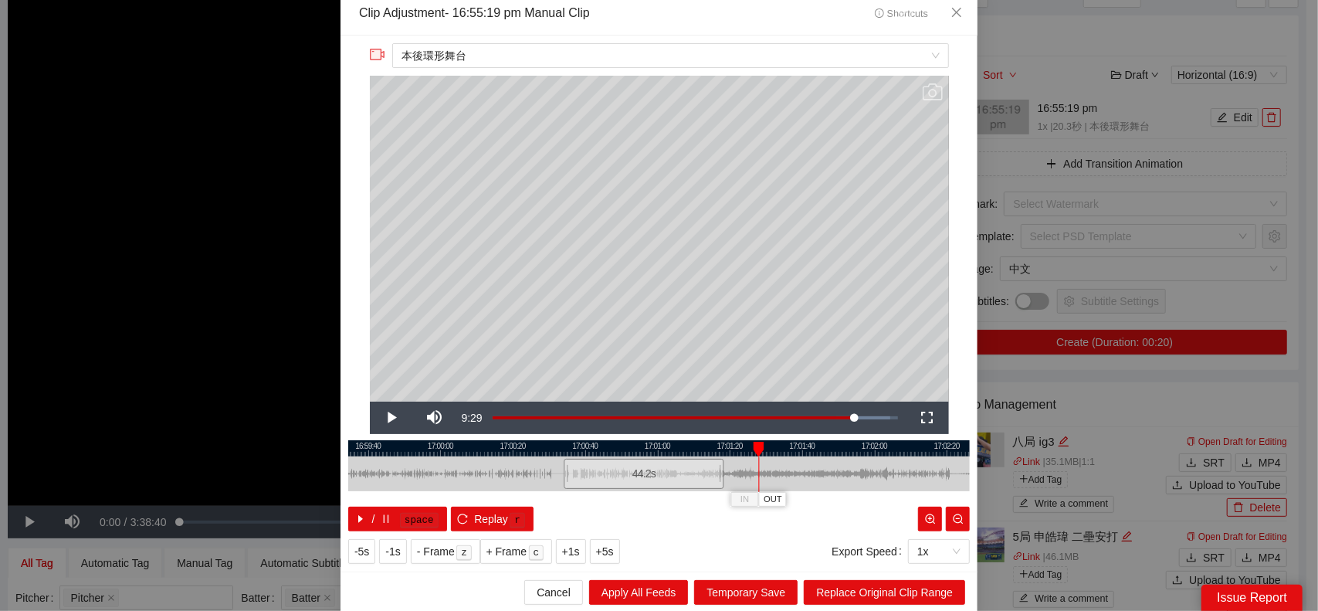
drag
click at [753, 474] on div "16:59:20 16:59:40 17:00:00 17:00:20 17:00:40 17:01:00 17:01:20 17:01:40 17:02:0…" at bounding box center [658, 485] width 621 height 91
click at [856, 592] on span "Replace Original Clip Range" at bounding box center [884, 592] width 137 height 17
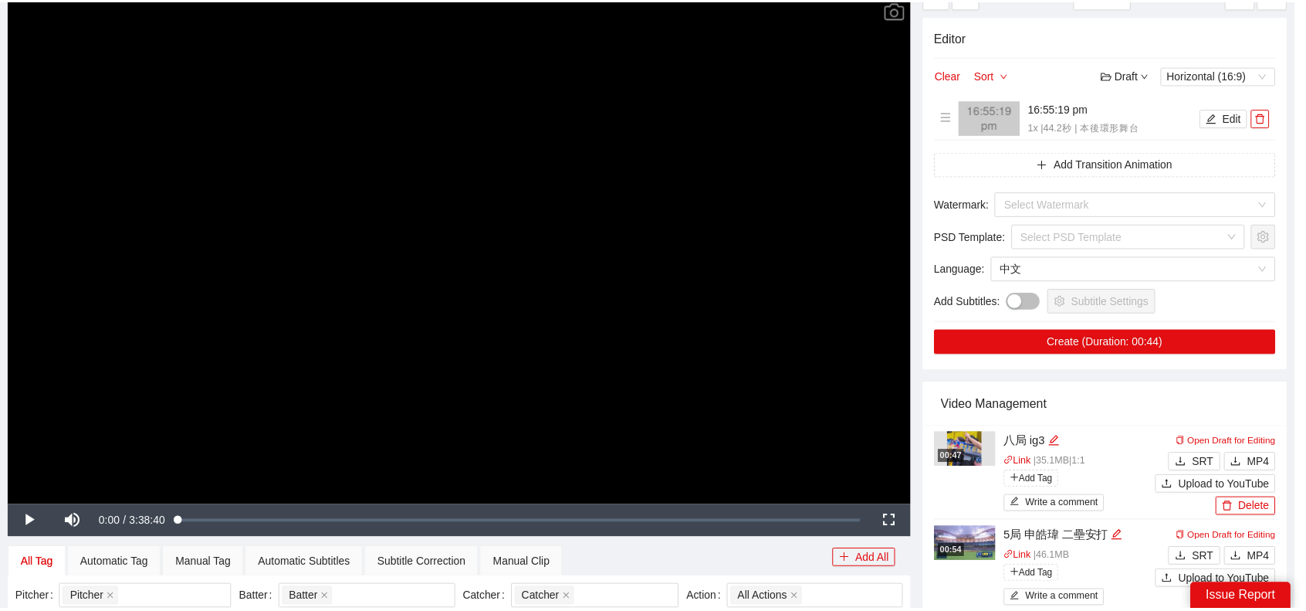
scroll to position [0, 0]
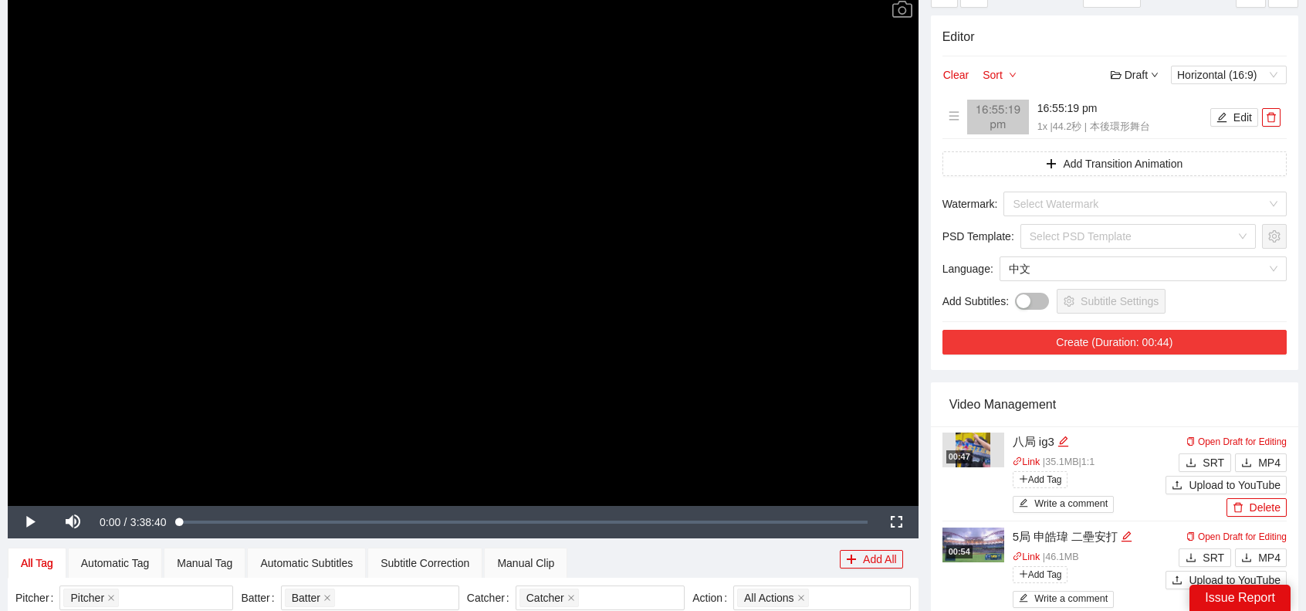
click at [1175, 339] on button "Create (Duration: 00:44)" at bounding box center [1115, 342] width 344 height 25
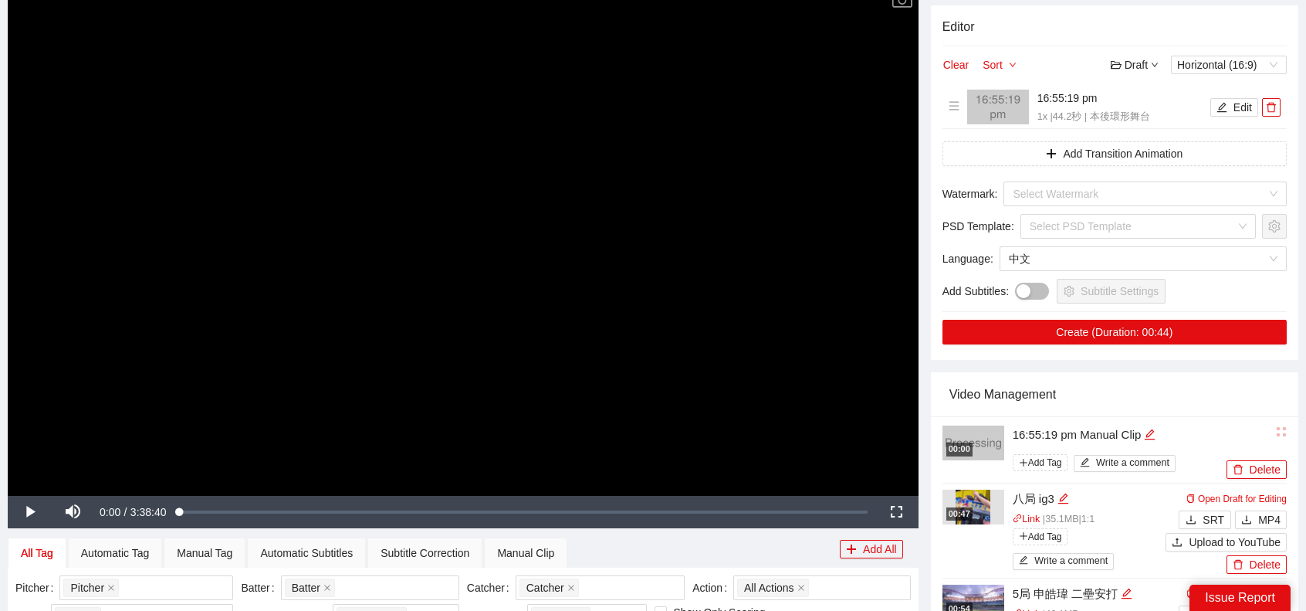
scroll to position [154, 0]
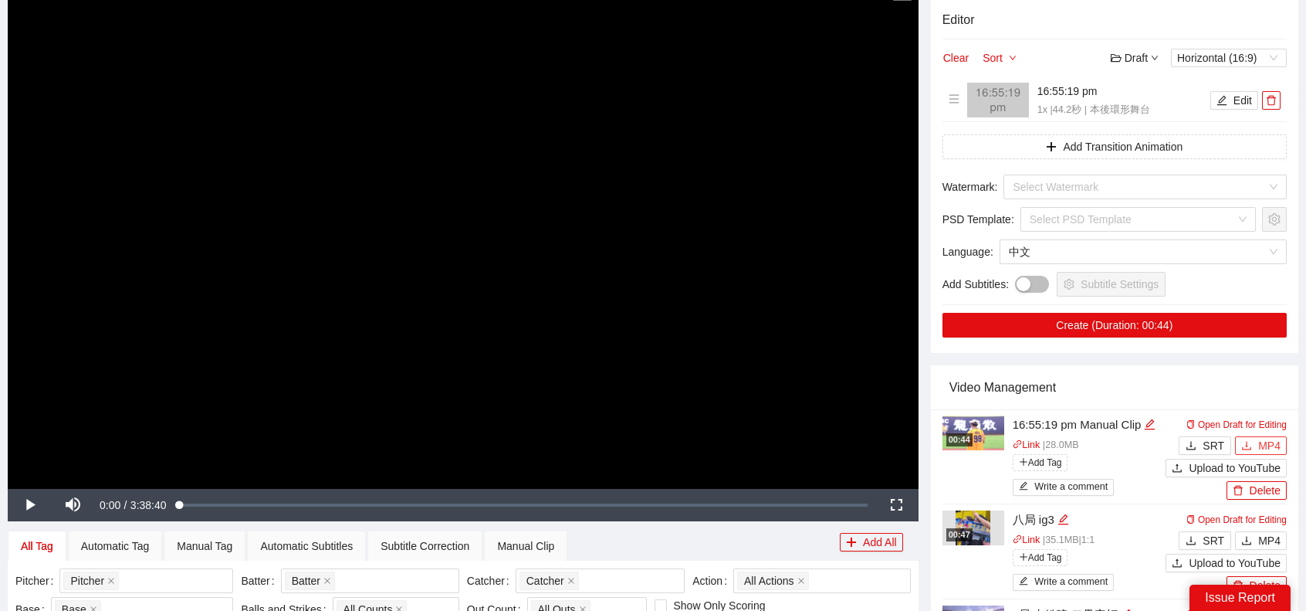
click at [1262, 449] on span "MP4" at bounding box center [1269, 445] width 22 height 17
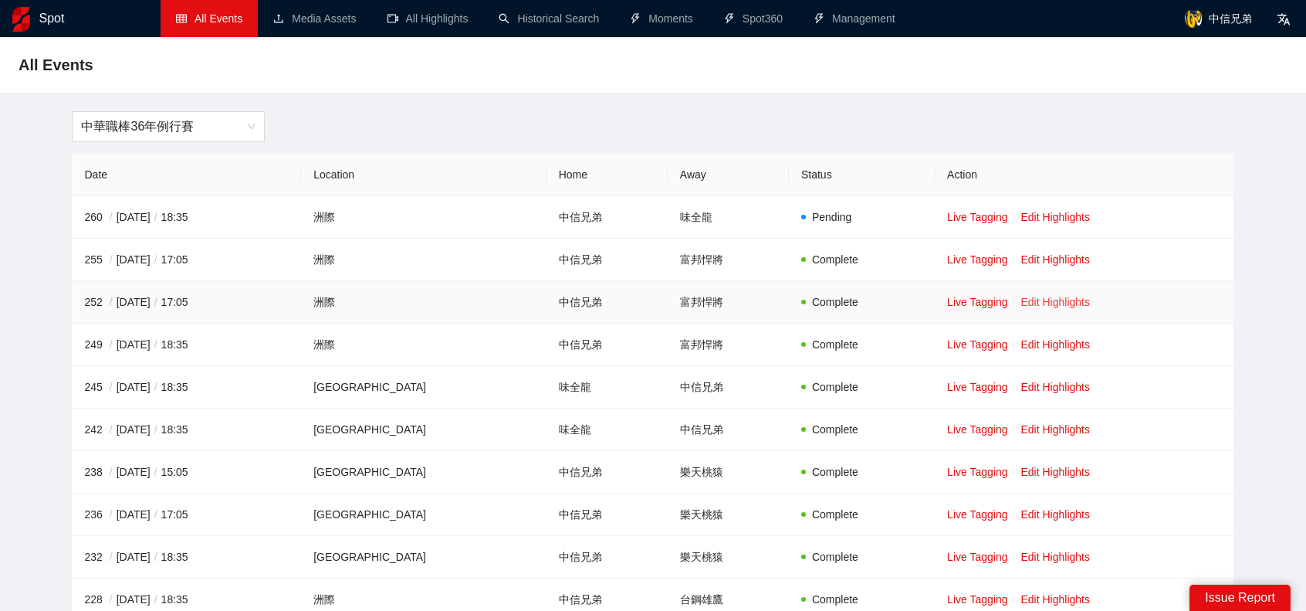
click at [1034, 300] on link "Edit Highlights" at bounding box center [1054, 302] width 69 height 12
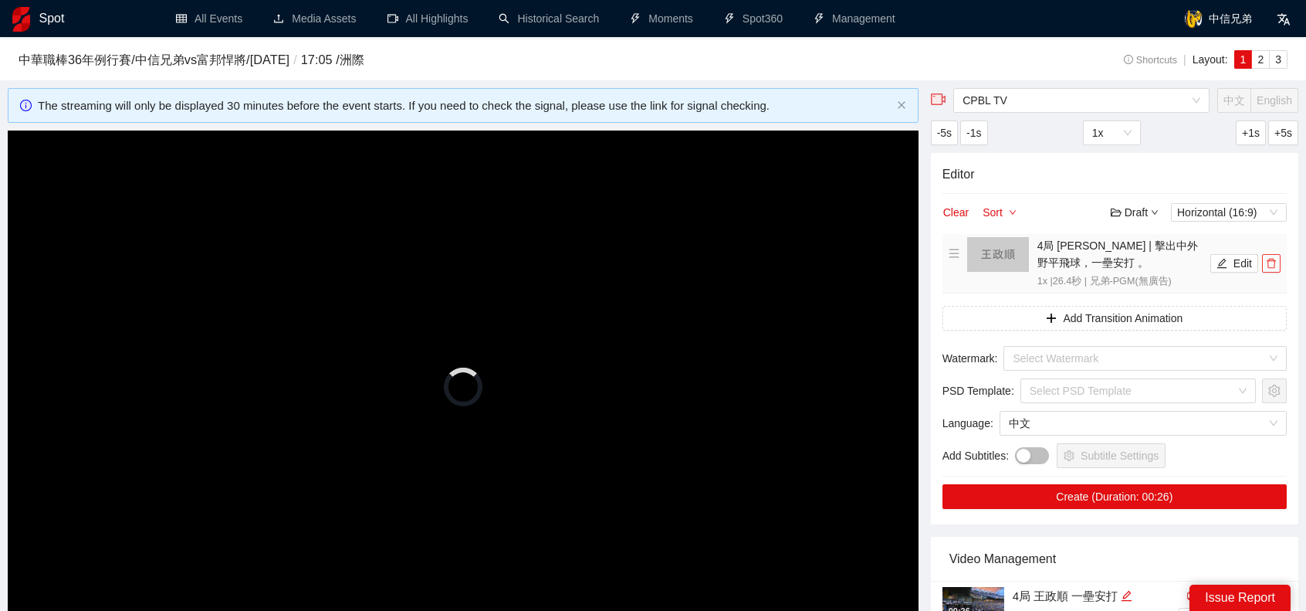
click at [1269, 258] on icon "delete" at bounding box center [1271, 263] width 11 height 11
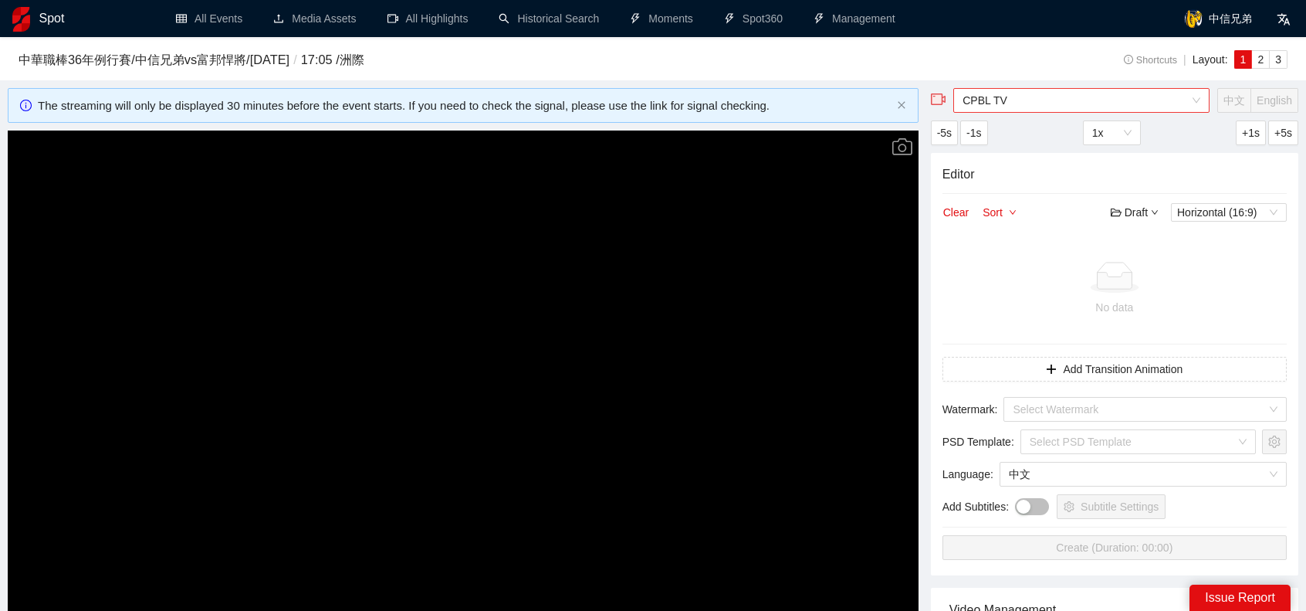
click at [1107, 95] on span "CPBL TV" at bounding box center [1082, 100] width 238 height 23
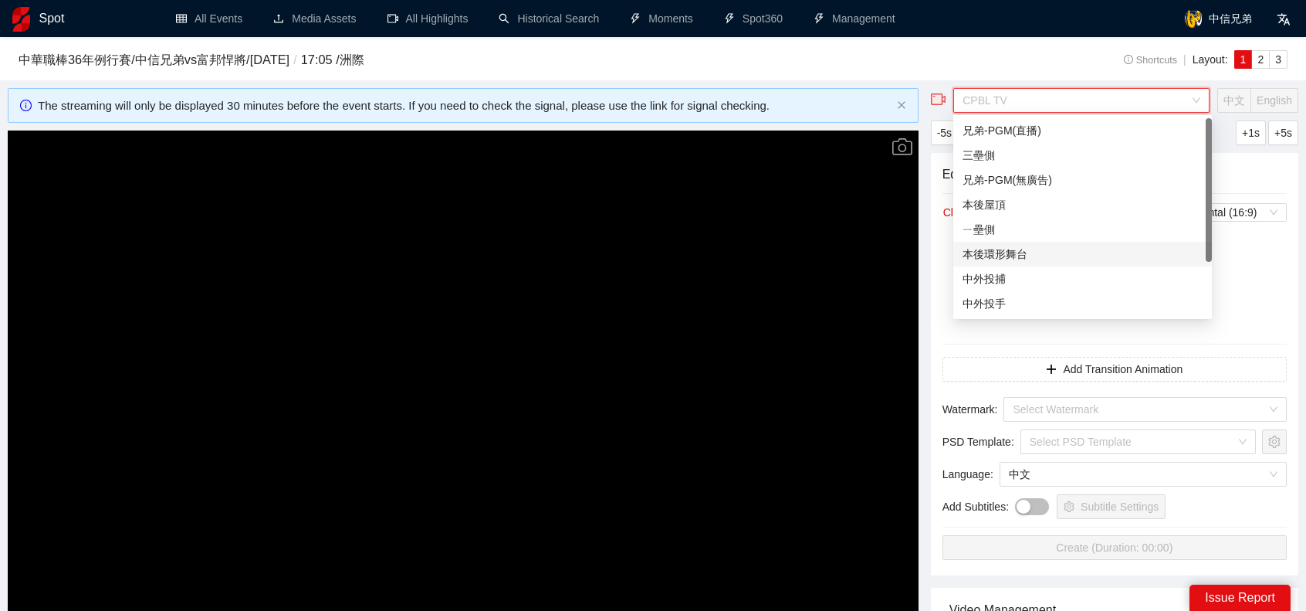
click at [1016, 248] on div "本後環形舞台" at bounding box center [1083, 253] width 240 height 17
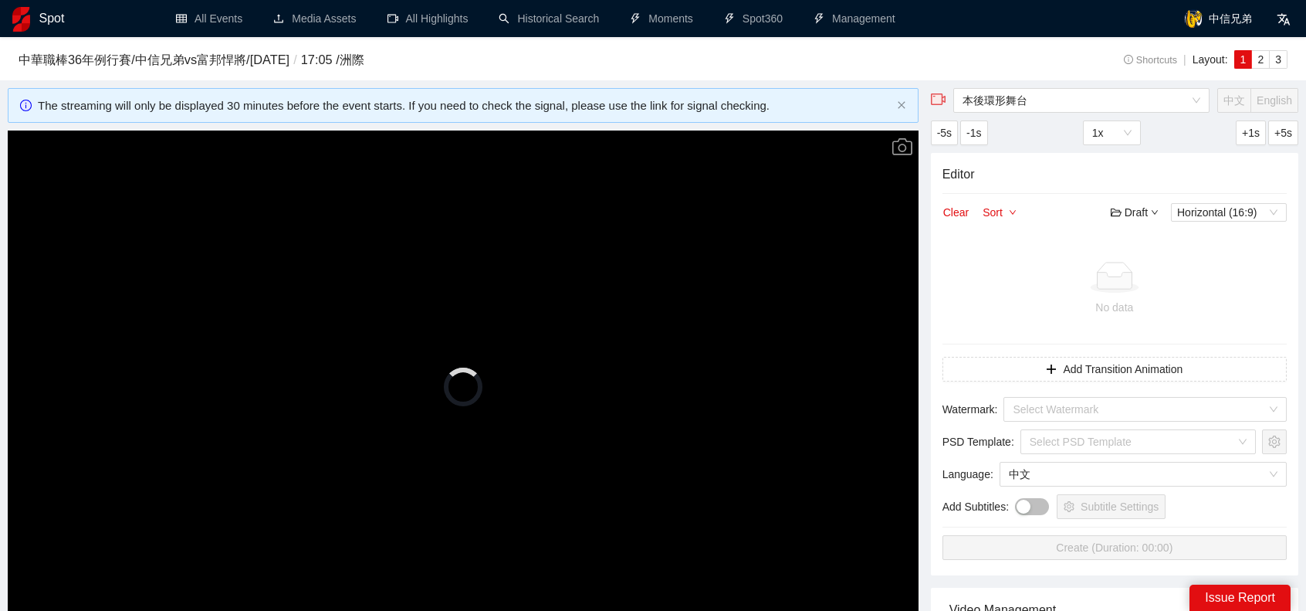
click at [696, 303] on video "Video Player" at bounding box center [463, 386] width 911 height 513
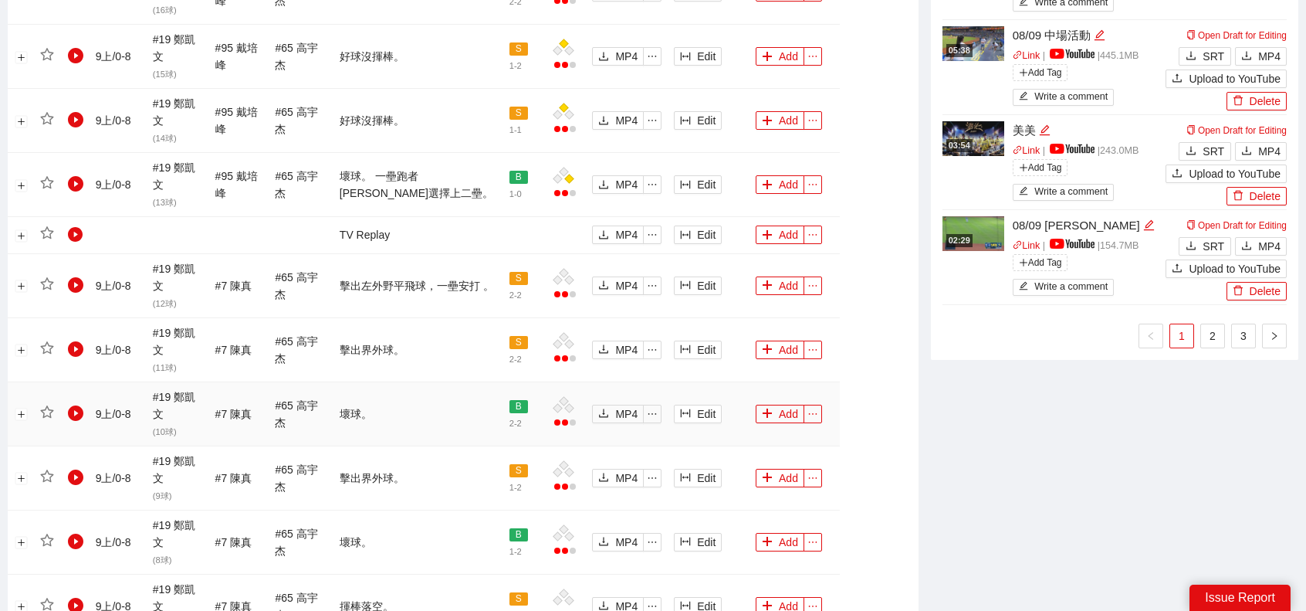
scroll to position [1765, 0]
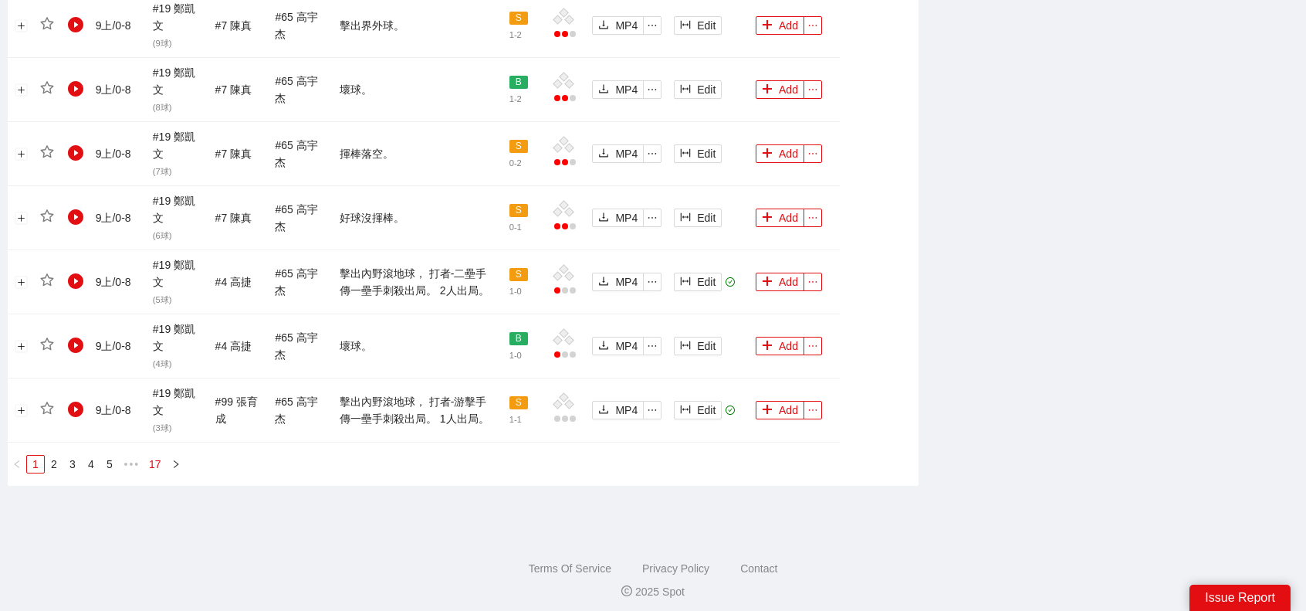
click at [150, 455] on link "17" at bounding box center [155, 463] width 22 height 17
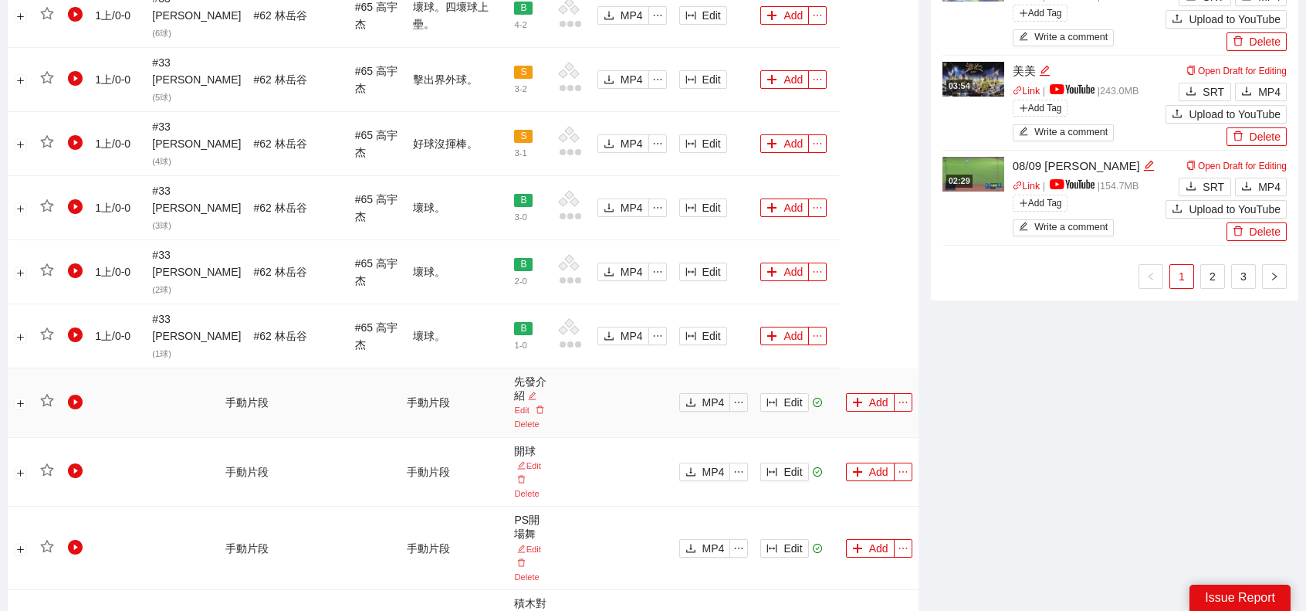
scroll to position [1353, 0]
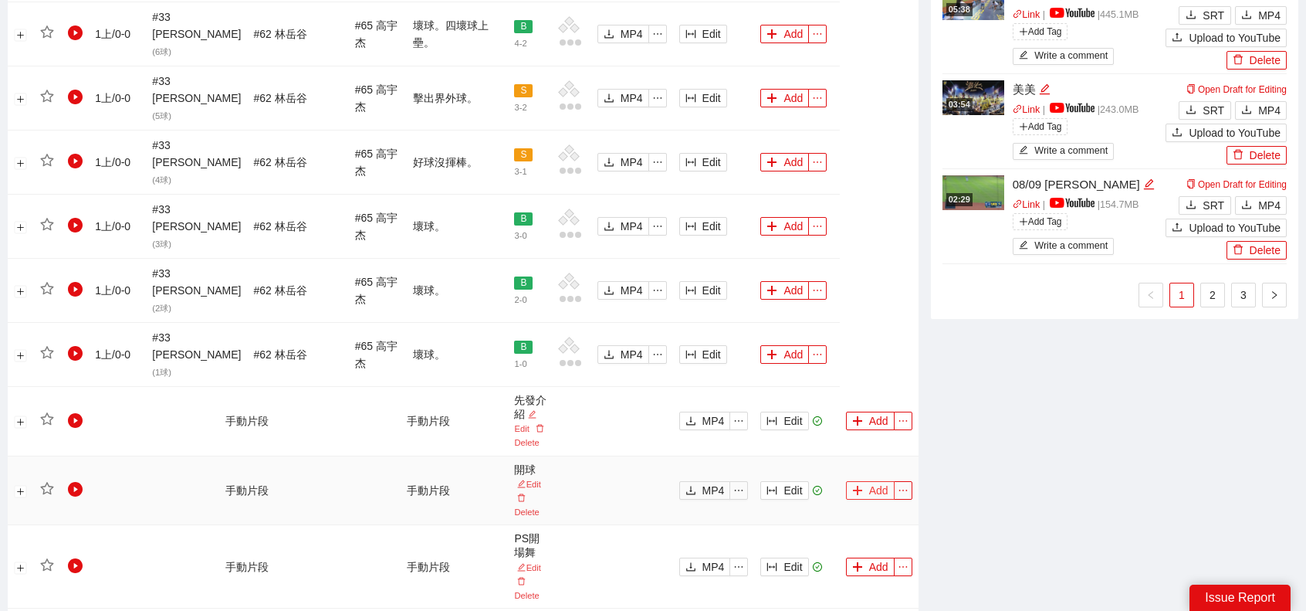
click at [876, 481] on button "Add" at bounding box center [870, 490] width 49 height 19
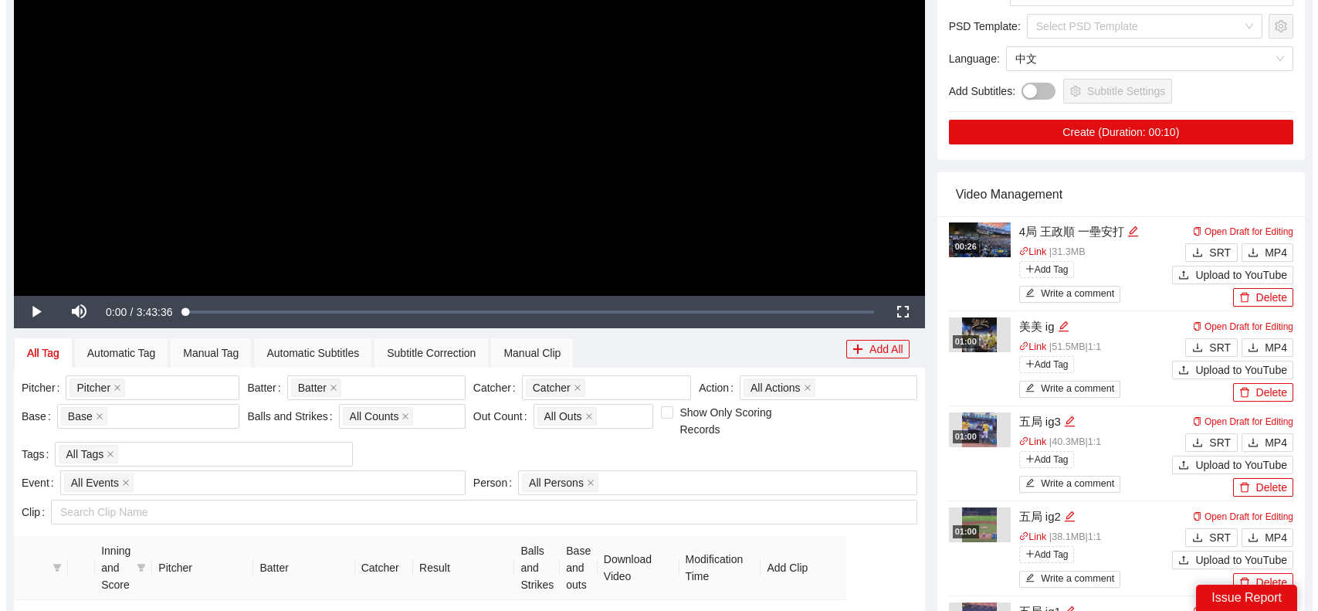
scroll to position [118, 0]
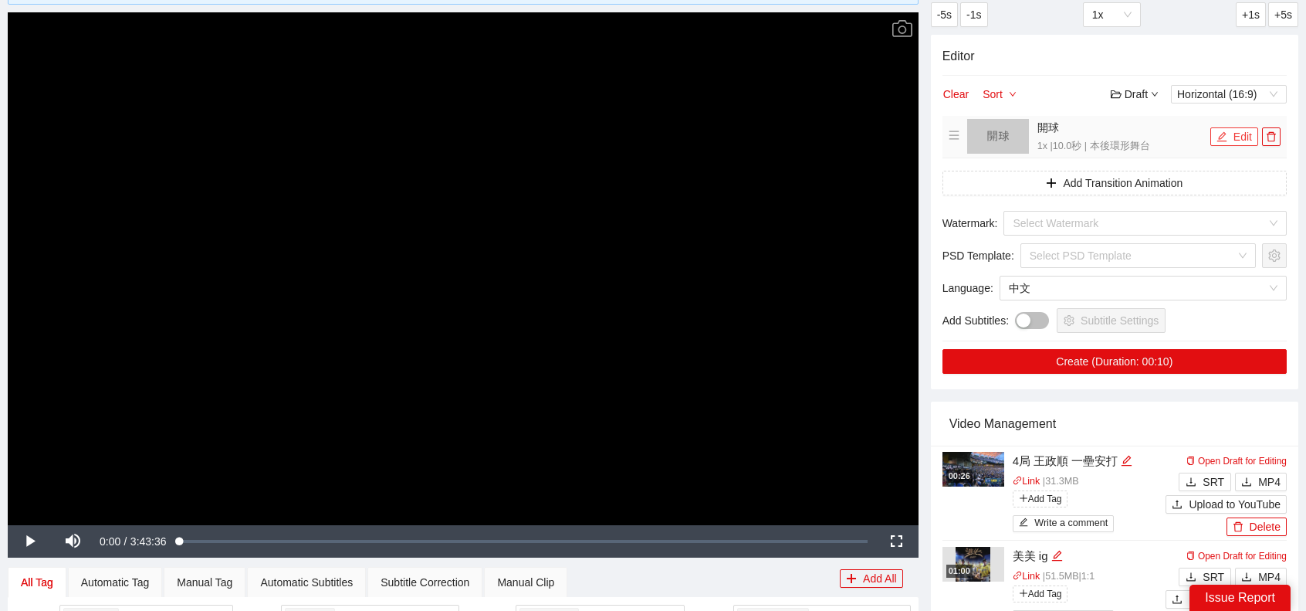
click at [1238, 130] on button "Edit" at bounding box center [1234, 136] width 48 height 19
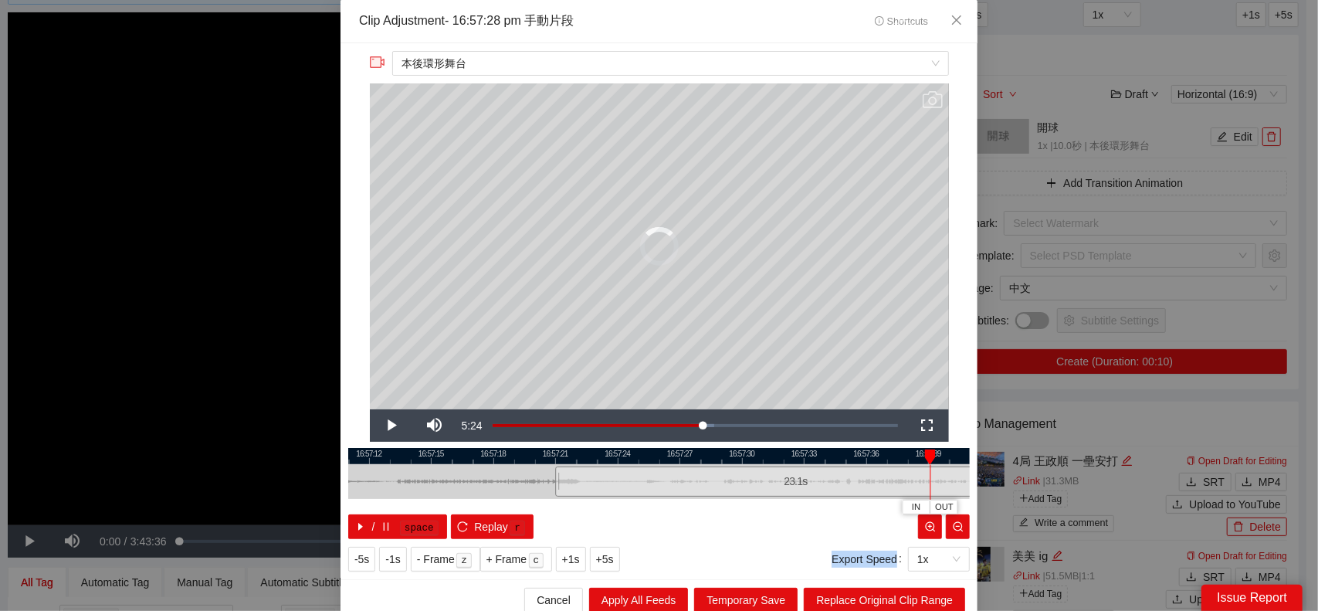
drag, startPoint x: 757, startPoint y: 476, endPoint x: 1031, endPoint y: 477, distance: 273.3
click at [1031, 477] on div "**********" at bounding box center [659, 305] width 1318 height 611
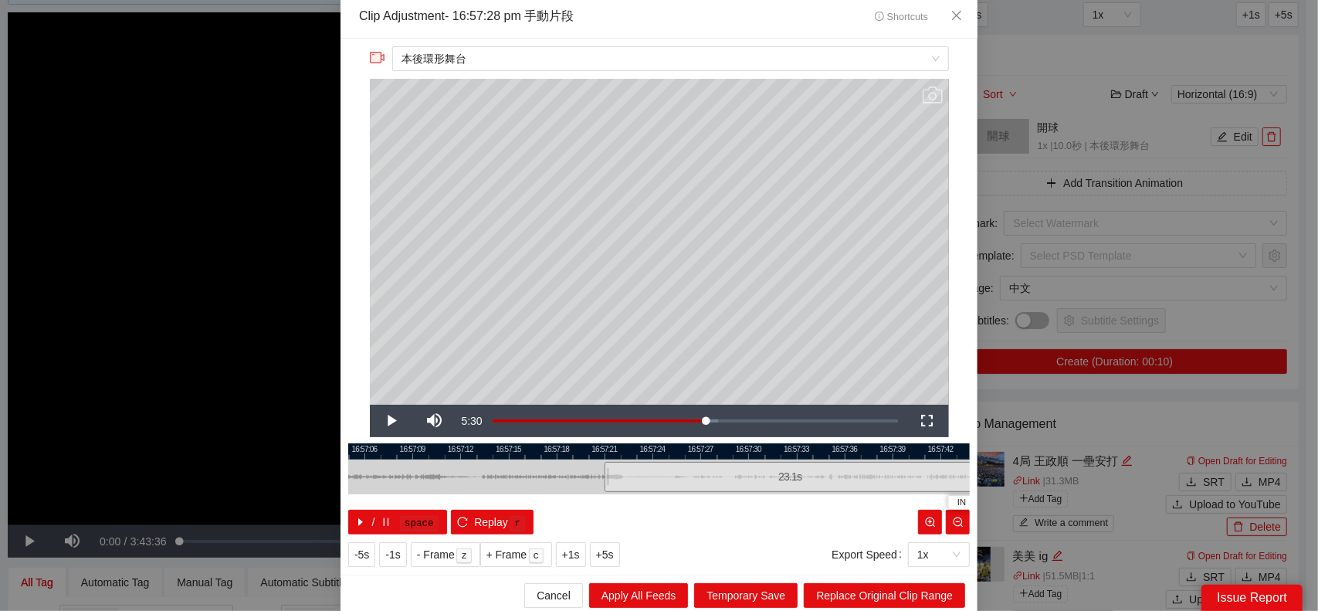
scroll to position [8, 0]
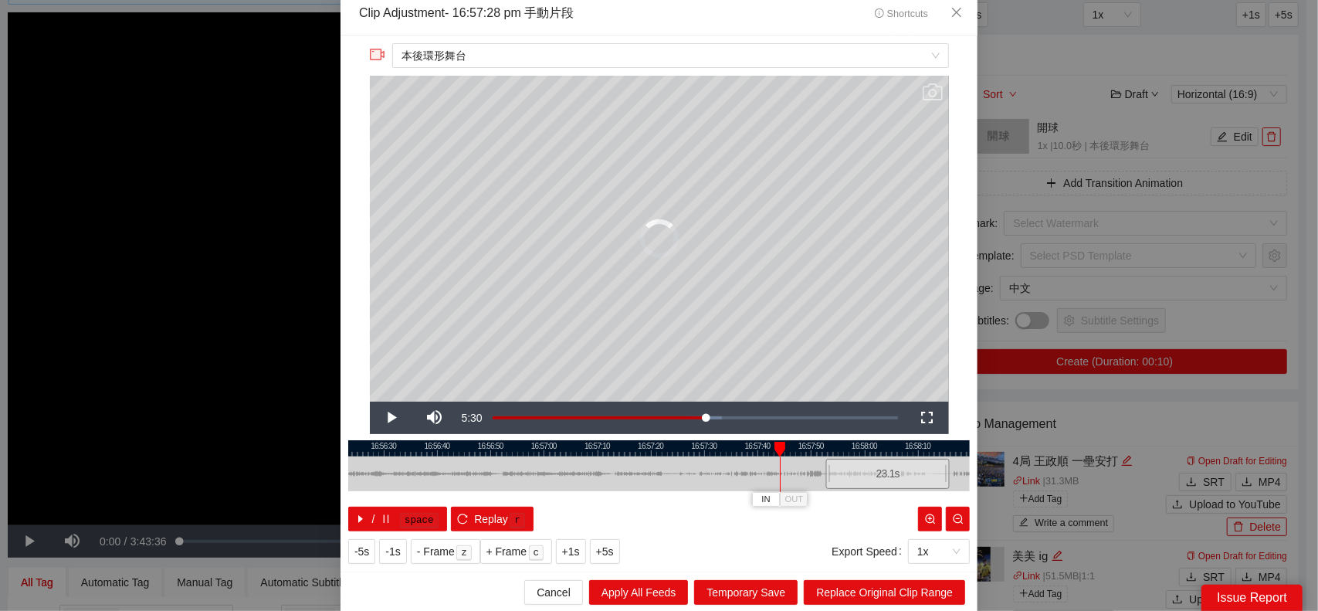
drag, startPoint x: 803, startPoint y: 473, endPoint x: 895, endPoint y: 472, distance: 92.6
click at [895, 472] on div "23.1 s" at bounding box center [888, 474] width 124 height 30
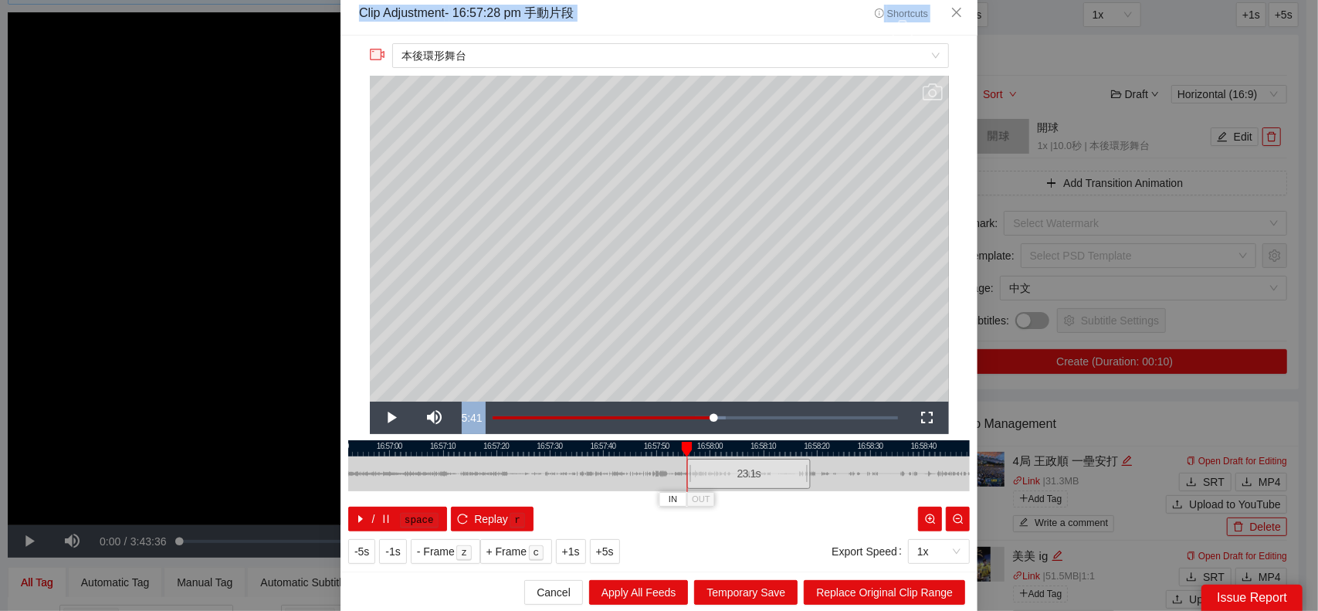
drag, startPoint x: 744, startPoint y: 481, endPoint x: 323, endPoint y: 469, distance: 421.7
click at [323, 469] on div "**********" at bounding box center [659, 305] width 1318 height 611
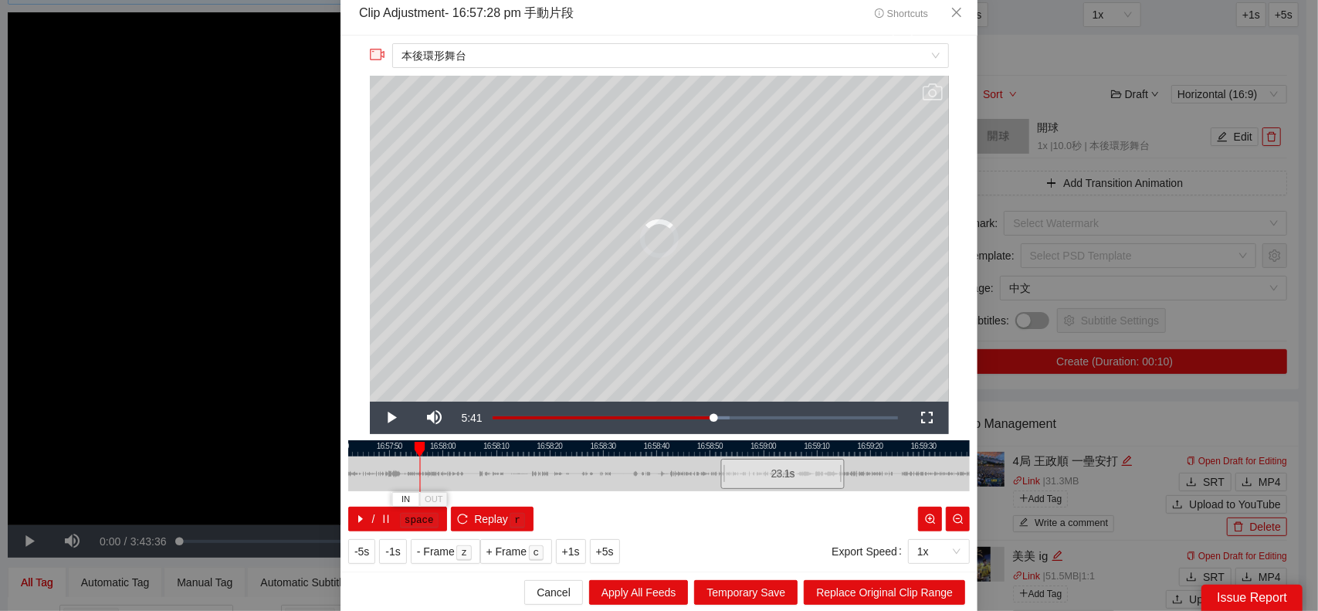
drag, startPoint x: 459, startPoint y: 476, endPoint x: 756, endPoint y: 476, distance: 298.0
click at [763, 475] on div "23.1 s" at bounding box center [783, 474] width 124 height 30
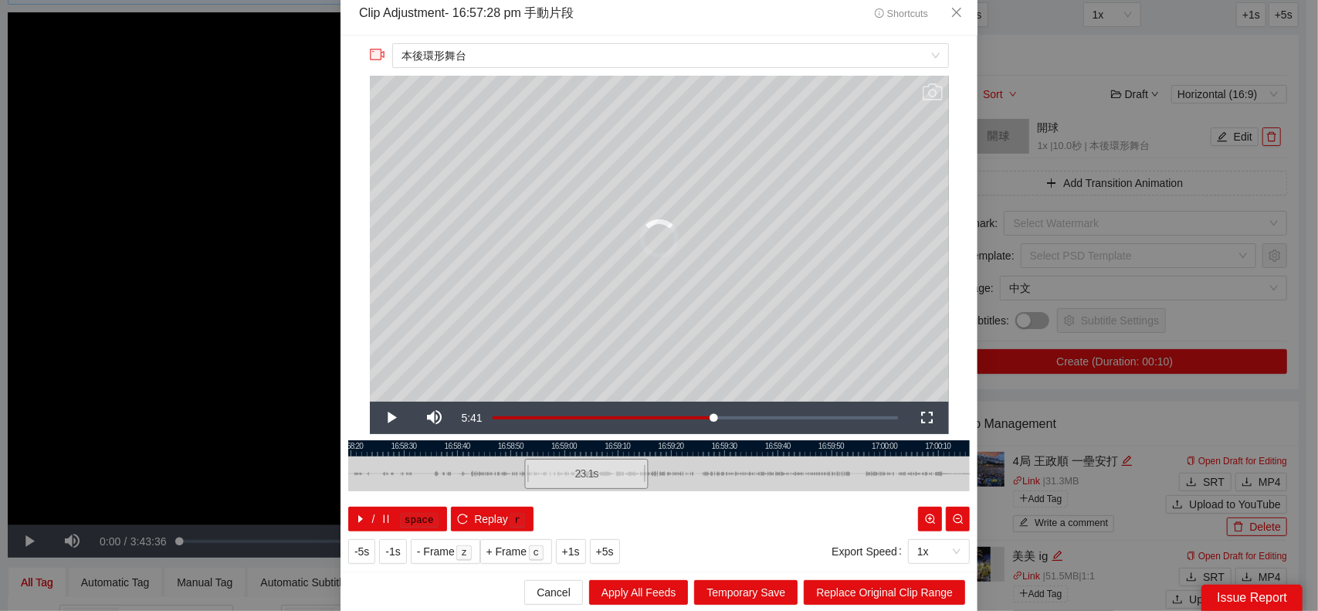
drag, startPoint x: 454, startPoint y: 467, endPoint x: 423, endPoint y: 464, distance: 31.0
click at [423, 464] on div at bounding box center [459, 473] width 621 height 35
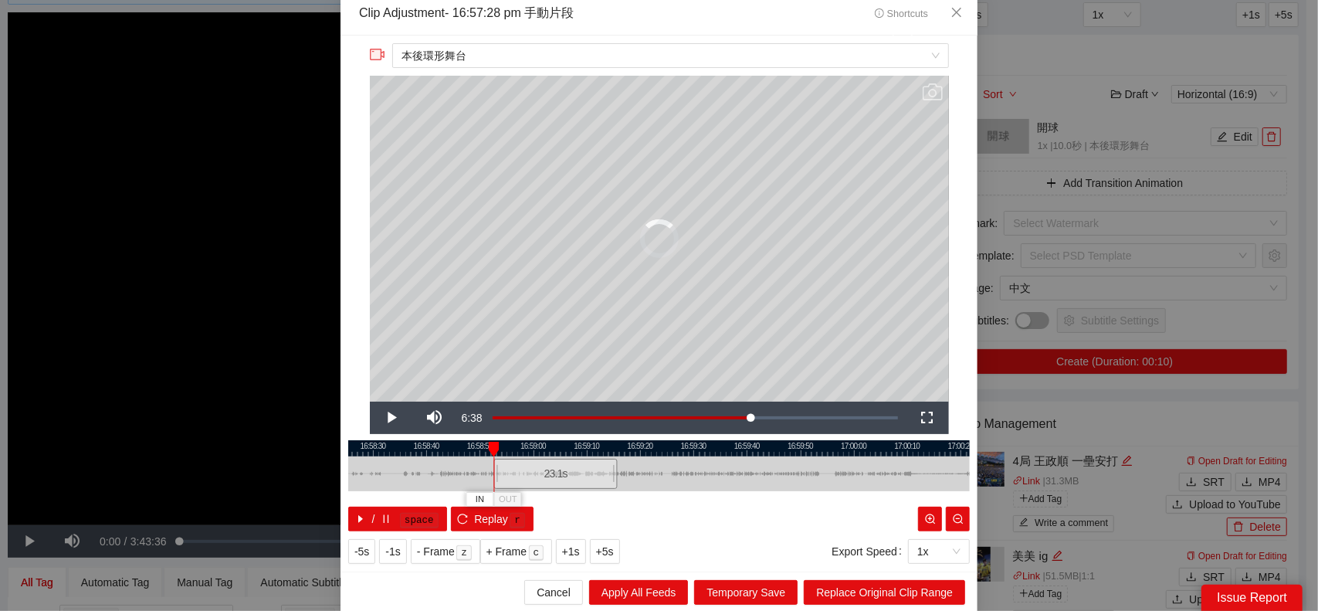
click at [614, 472] on div at bounding box center [658, 473] width 621 height 35
drag, startPoint x: 569, startPoint y: 472, endPoint x: 865, endPoint y: 472, distance: 295.6
click at [865, 472] on div "23.1 s" at bounding box center [852, 474] width 124 height 30
drag, startPoint x: 692, startPoint y: 477, endPoint x: 370, endPoint y: 470, distance: 322.0
click at [370, 470] on div at bounding box center [336, 473] width 621 height 35
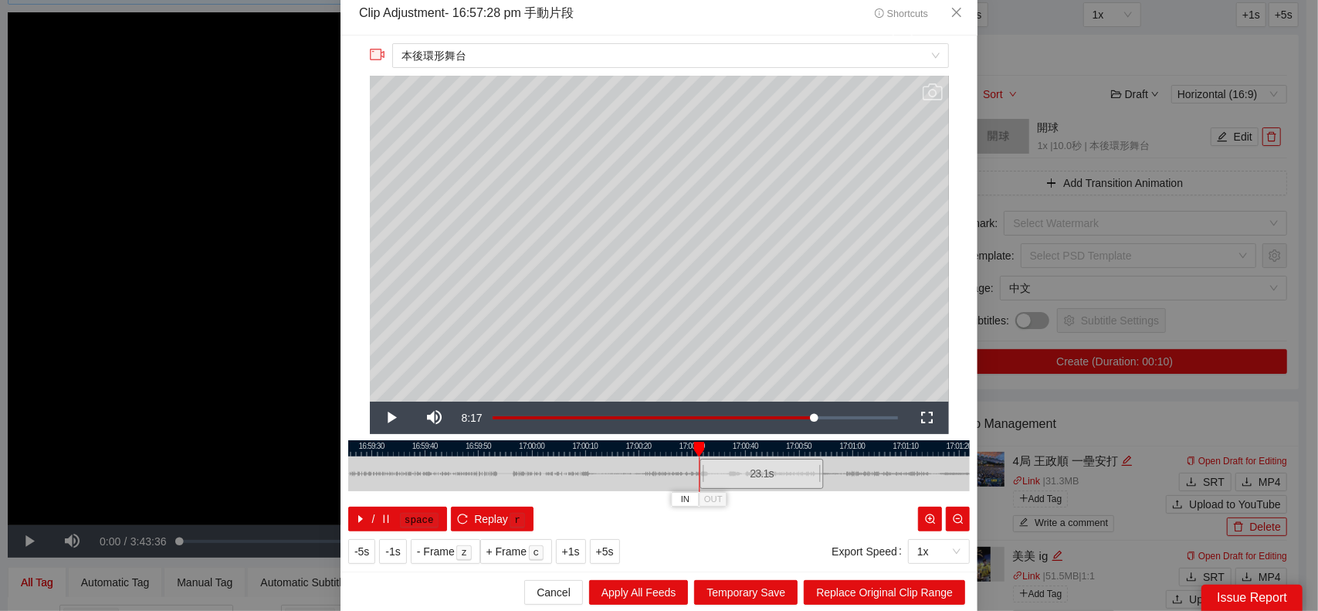
drag, startPoint x: 508, startPoint y: 476, endPoint x: 741, endPoint y: 490, distance: 233.6
click at [741, 490] on div "16:59:20 16:59:30 16:59:40 16:59:50 17:00:00 17:00:10 17:00:20 17:00:30 17:00:4…" at bounding box center [658, 485] width 621 height 91
drag, startPoint x: 814, startPoint y: 471, endPoint x: 825, endPoint y: 471, distance: 10.8
click at [827, 471] on div at bounding box center [831, 473] width 9 height 35
drag, startPoint x: 693, startPoint y: 471, endPoint x: 463, endPoint y: 463, distance: 230.2
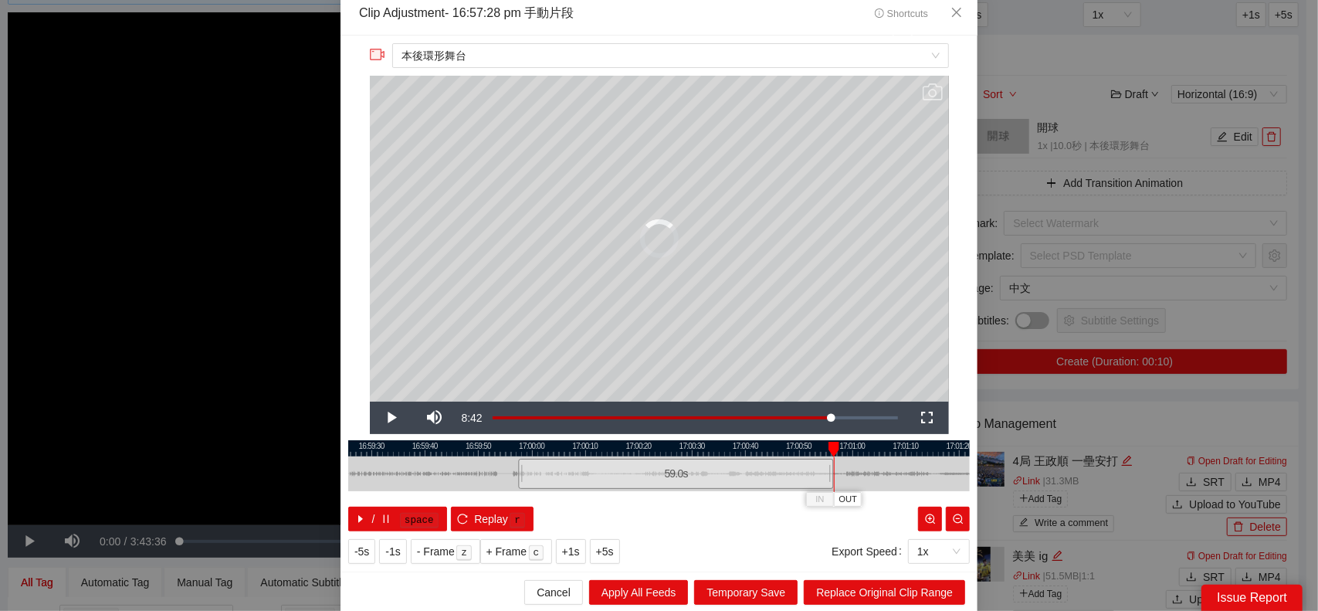
click at [512, 466] on div at bounding box center [516, 473] width 9 height 35
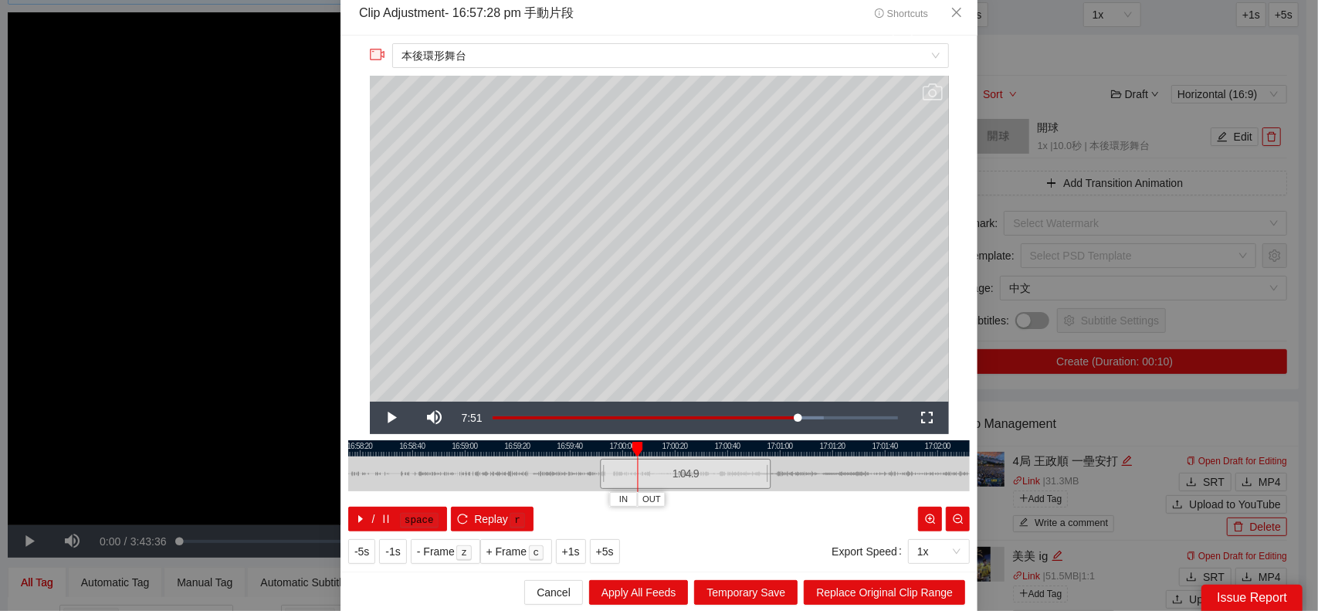
drag, startPoint x: 542, startPoint y: 472, endPoint x: 577, endPoint y: 471, distance: 35.5
click at [557, 470] on div at bounding box center [804, 473] width 621 height 35
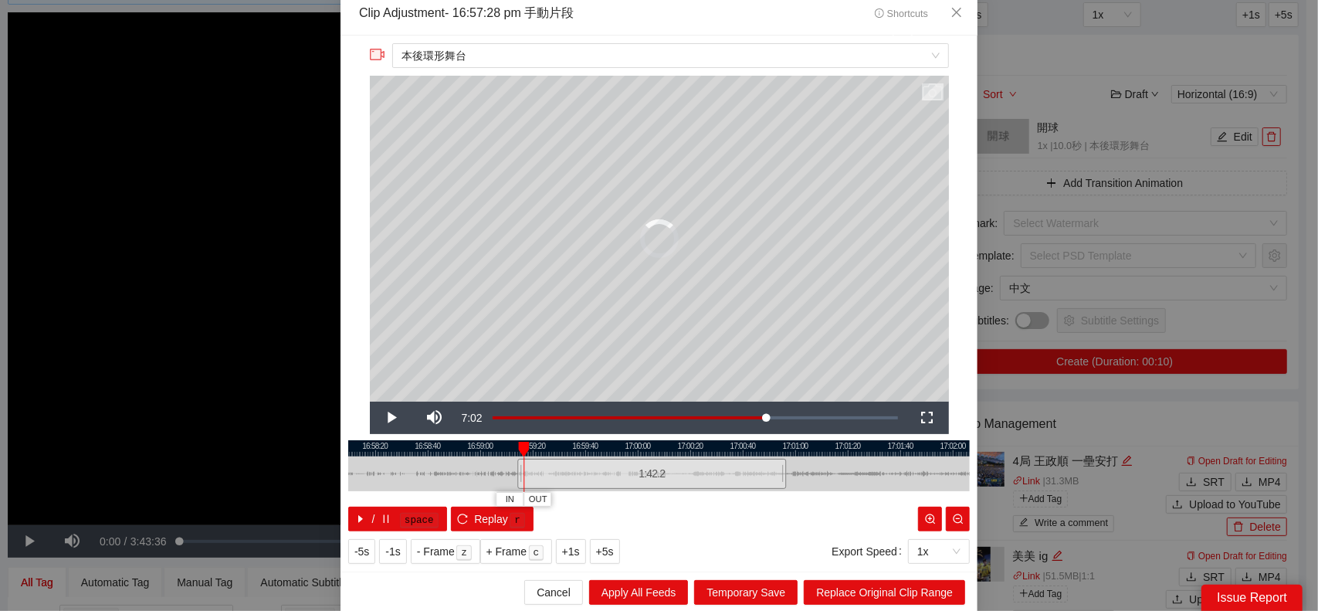
drag, startPoint x: 614, startPoint y: 468, endPoint x: 516, endPoint y: 470, distance: 98.1
click at [516, 470] on div at bounding box center [519, 473] width 9 height 35
click at [868, 592] on span "Replace Original Clip Range" at bounding box center [884, 592] width 137 height 17
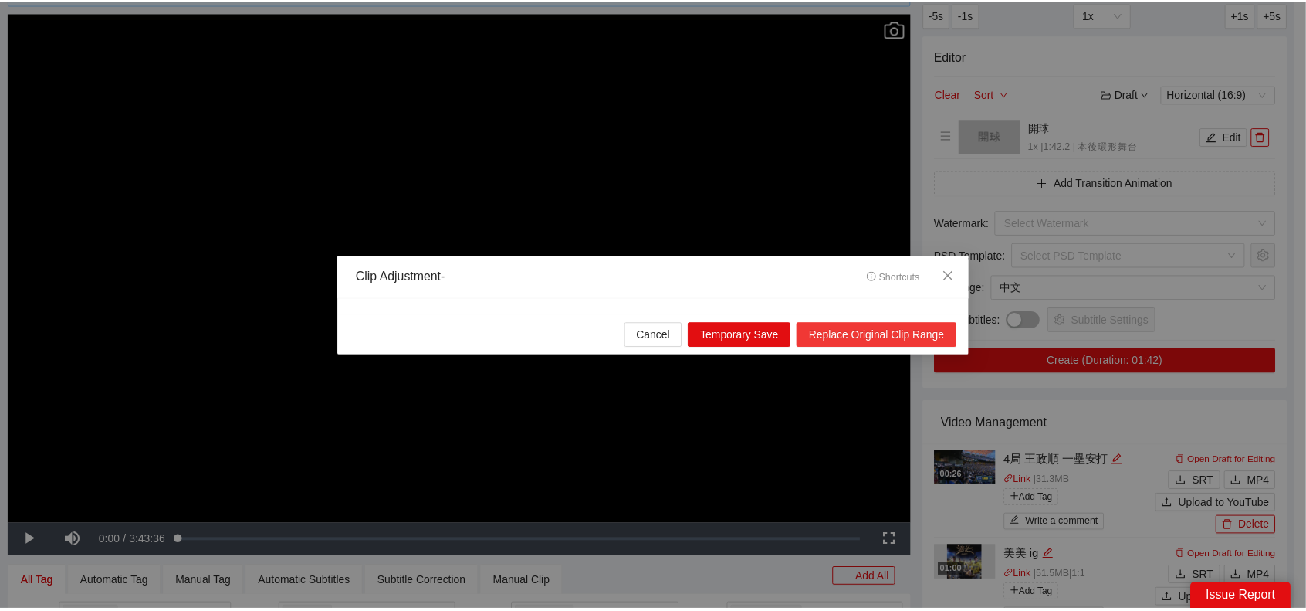
scroll to position [0, 0]
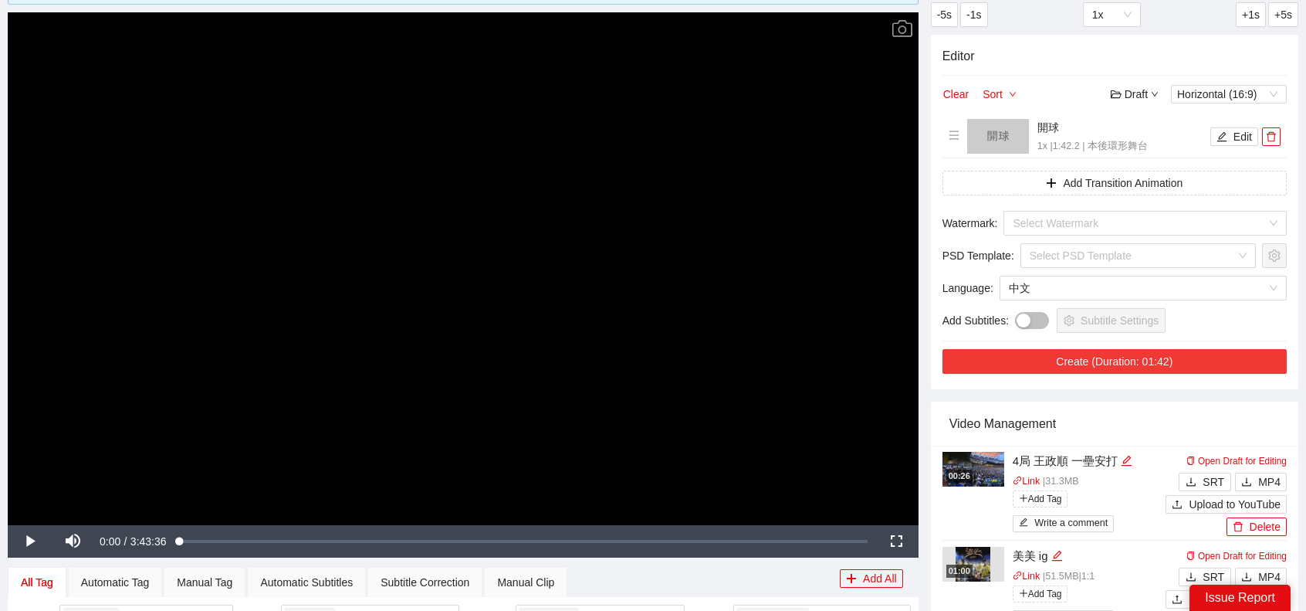
click at [1178, 361] on button "Create (Duration: 01:42)" at bounding box center [1115, 361] width 344 height 25
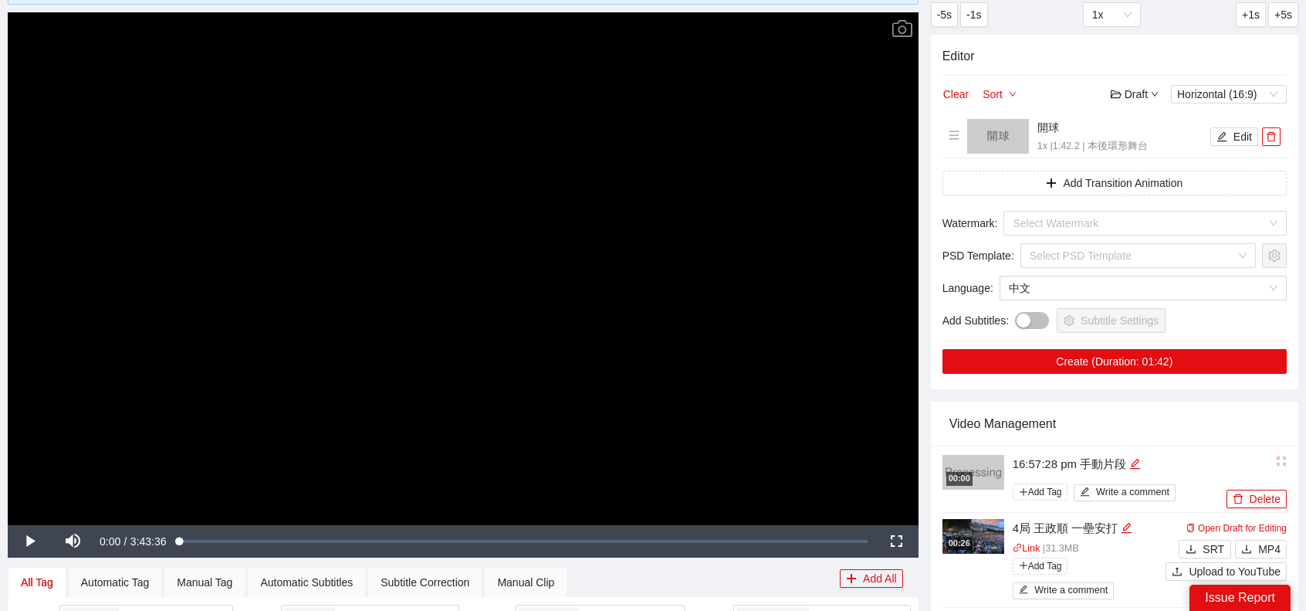
click at [1267, 473] on div "Delete" at bounding box center [1255, 480] width 64 height 56
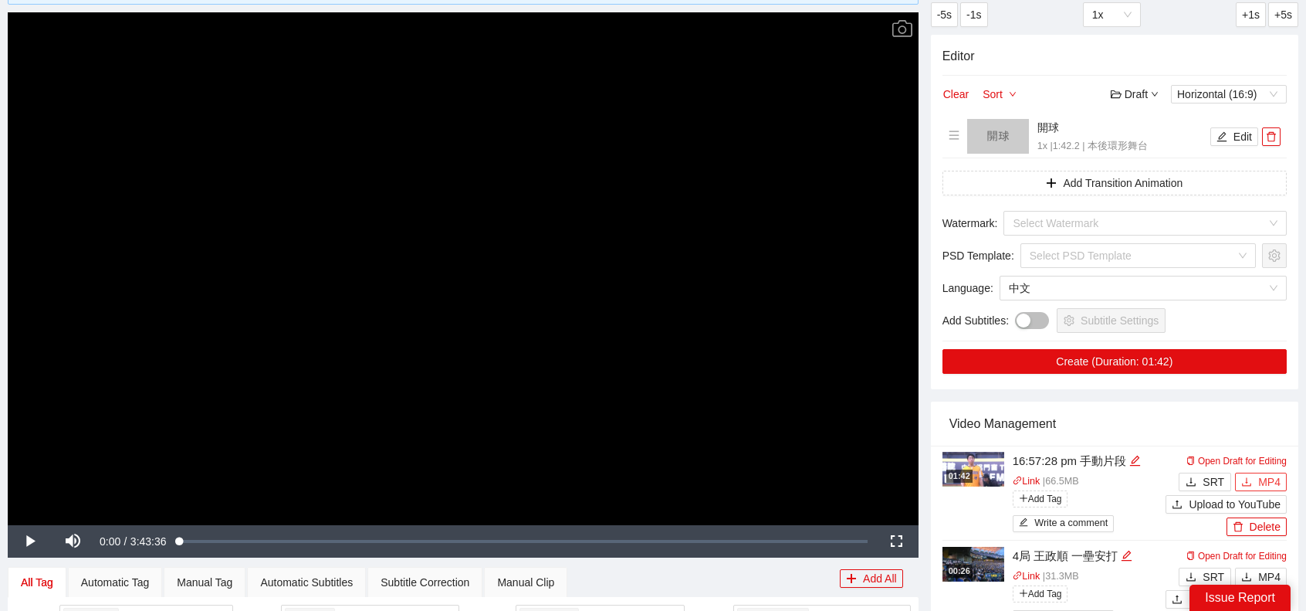
click at [1271, 475] on span "MP4" at bounding box center [1269, 481] width 22 height 17
